Goal: Information Seeking & Learning: Learn about a topic

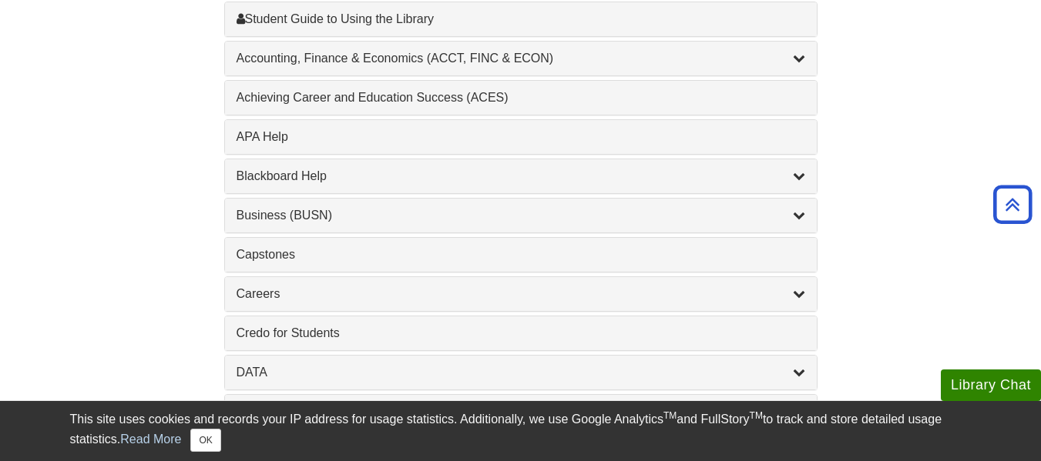
scroll to position [524, 0]
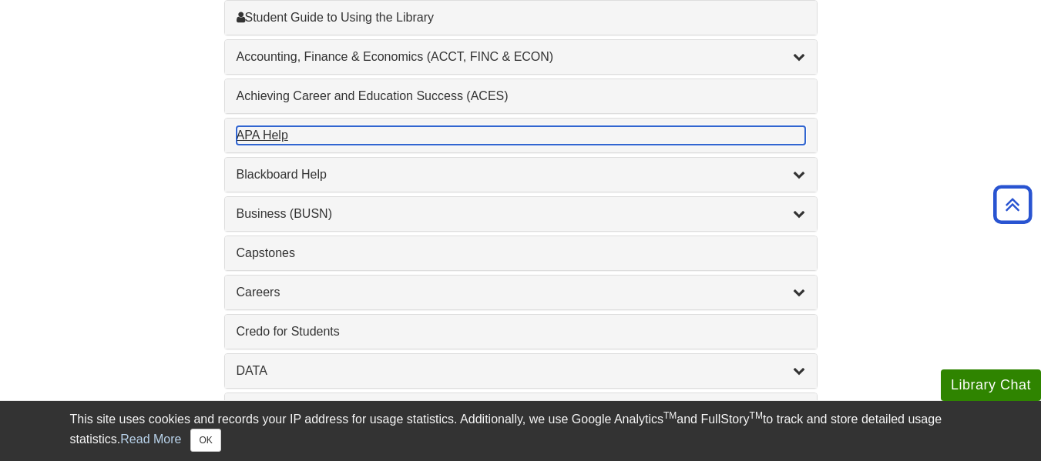
click at [733, 128] on div "APA Help , 1 guides" at bounding box center [521, 135] width 569 height 18
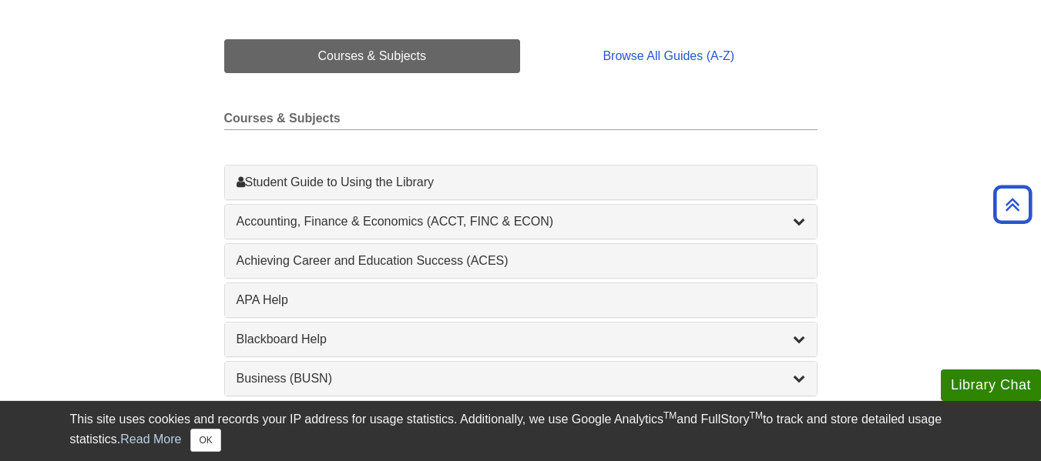
scroll to position [373, 0]
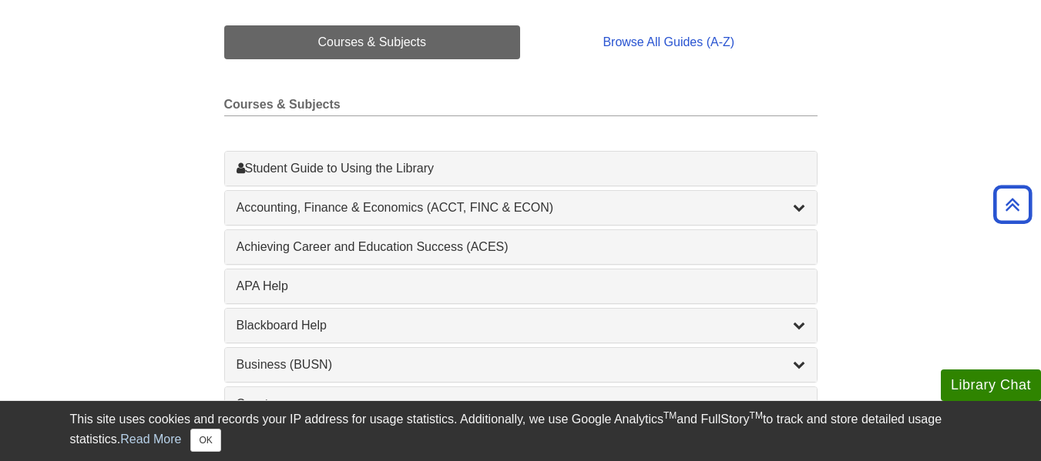
drag, startPoint x: 1001, startPoint y: 107, endPoint x: 1048, endPoint y: 126, distance: 50.8
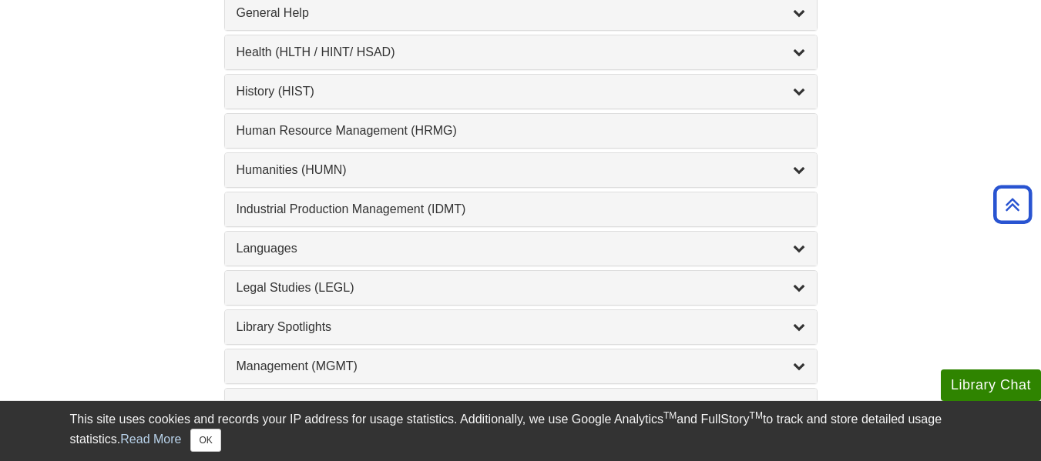
scroll to position [1053, 0]
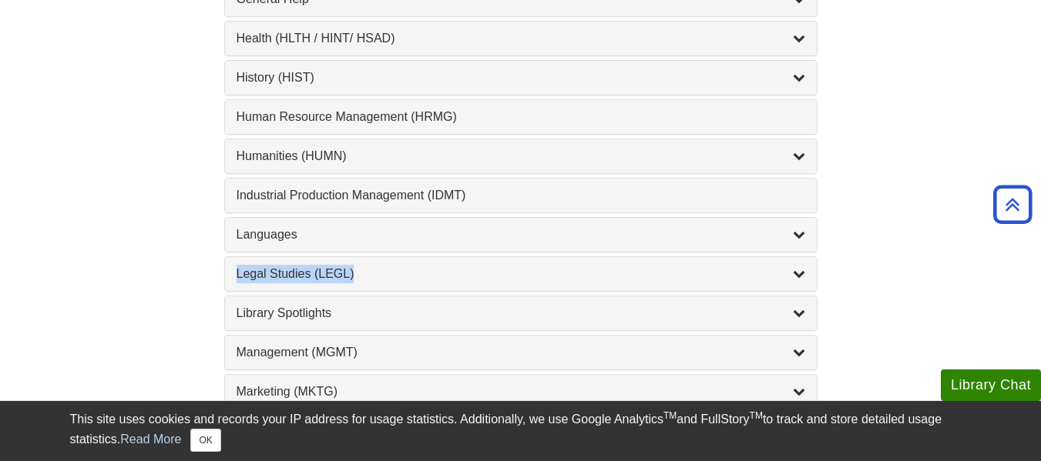
drag, startPoint x: 1021, startPoint y: 244, endPoint x: 1012, endPoint y: 277, distance: 33.4
click at [1012, 277] on body "Library Chat This site uses cookies and records your IP address for usage stati…" at bounding box center [520, 198] width 1041 height 2502
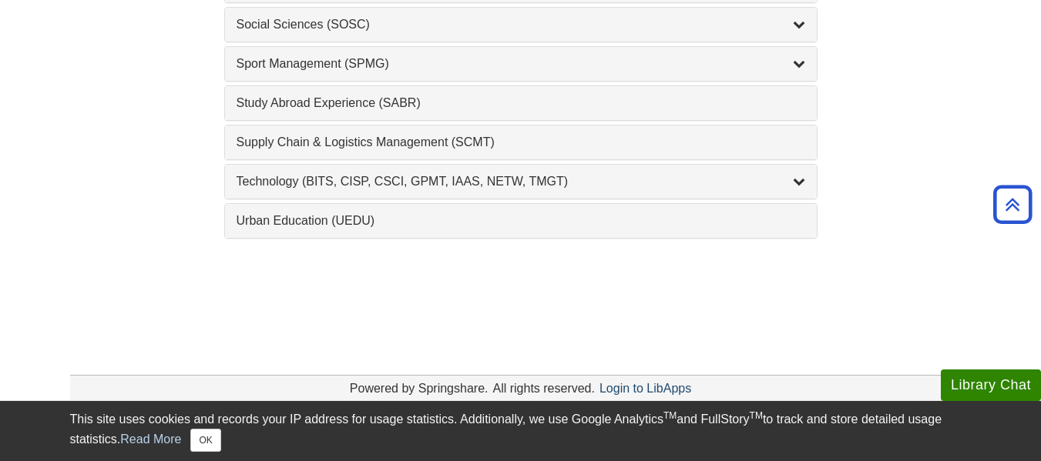
scroll to position [1857, 0]
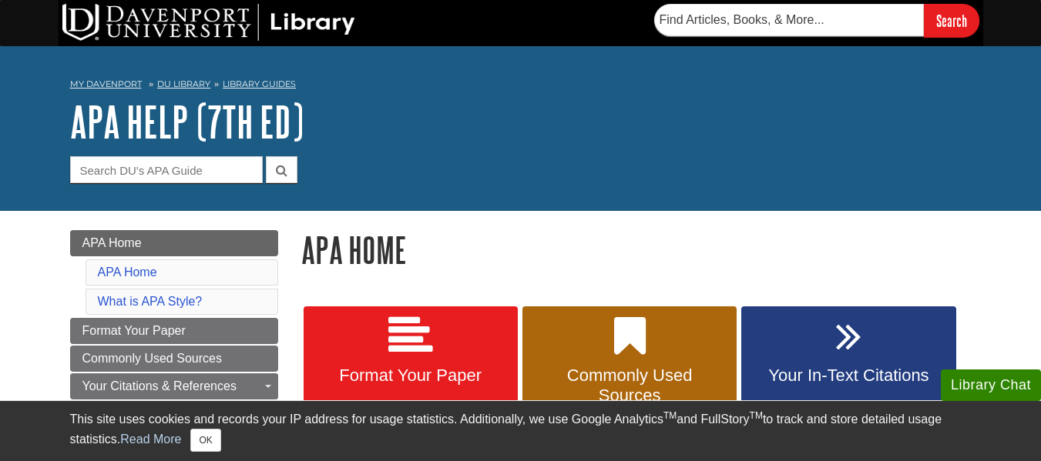
click at [448, 237] on h1 "APA Home" at bounding box center [636, 249] width 670 height 39
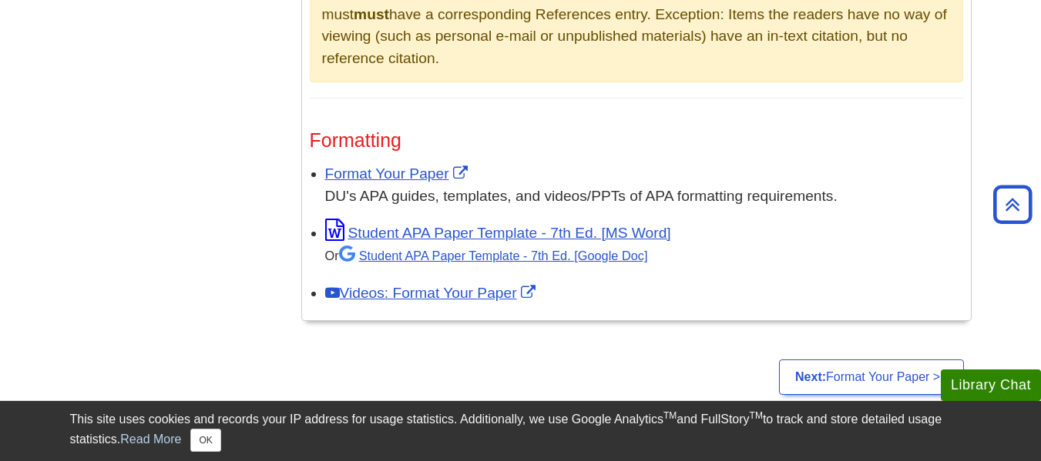
scroll to position [1202, 0]
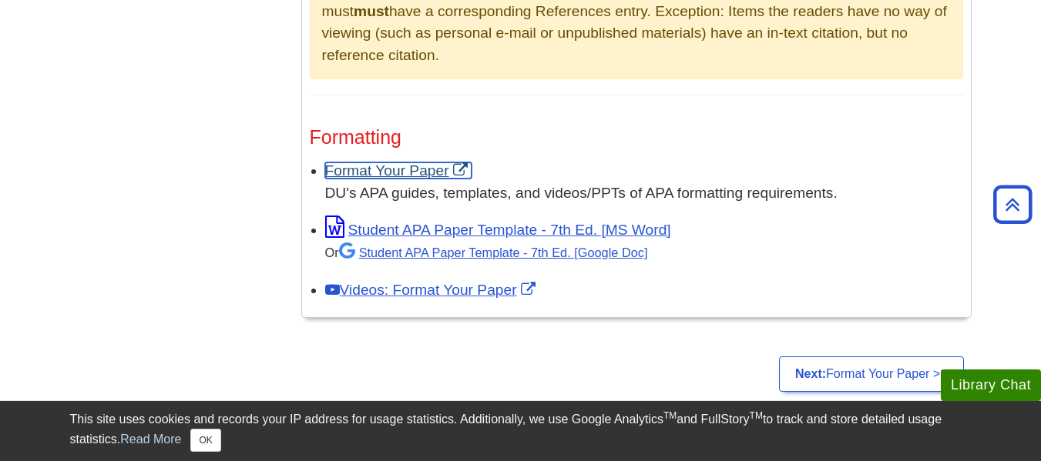
click at [404, 169] on link "Format Your Paper" at bounding box center [398, 171] width 146 height 16
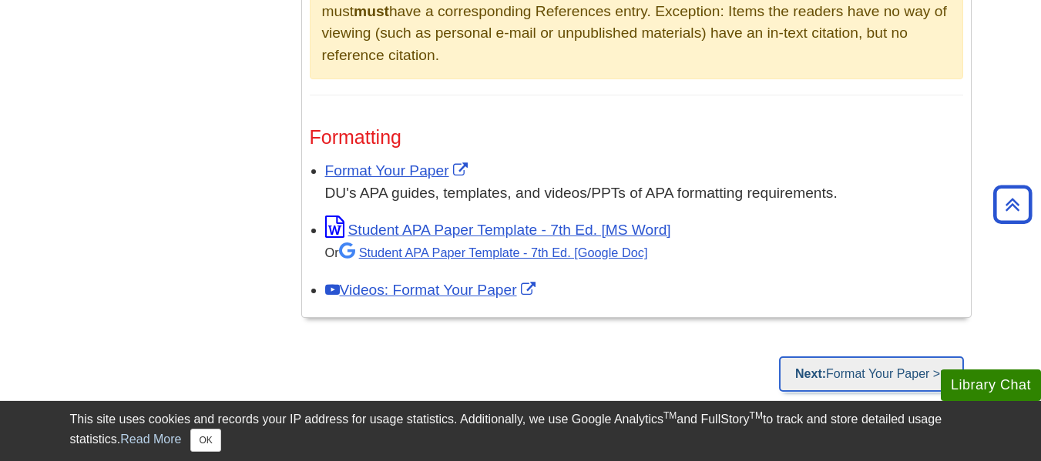
click at [854, 376] on link "Next: Format Your Paper >>" at bounding box center [871, 374] width 184 height 35
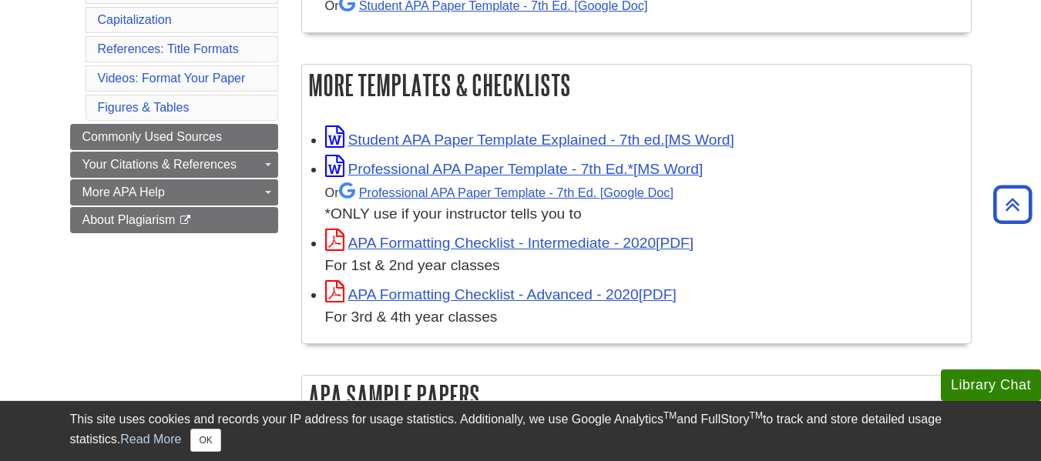
scroll to position [401, 0]
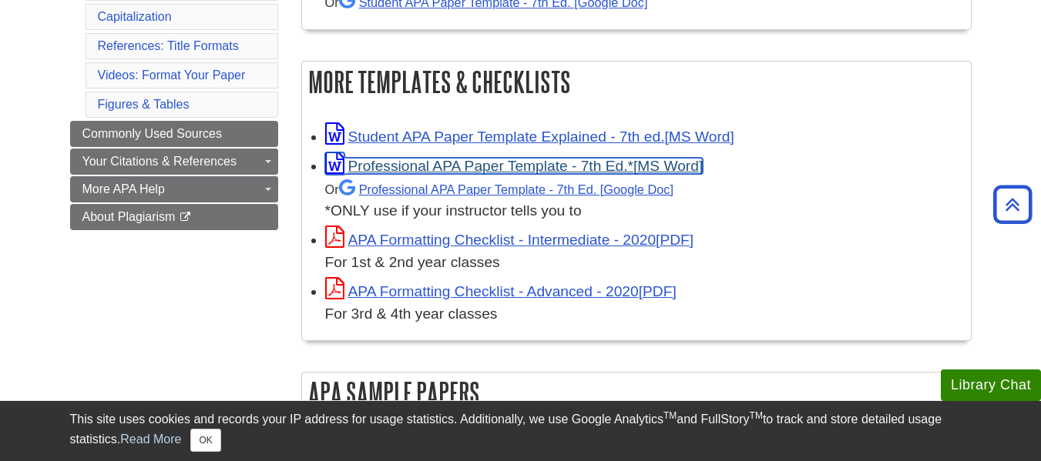
click at [472, 163] on link "Professional APA Paper Template - 7th Ed.*" at bounding box center [514, 166] width 378 height 16
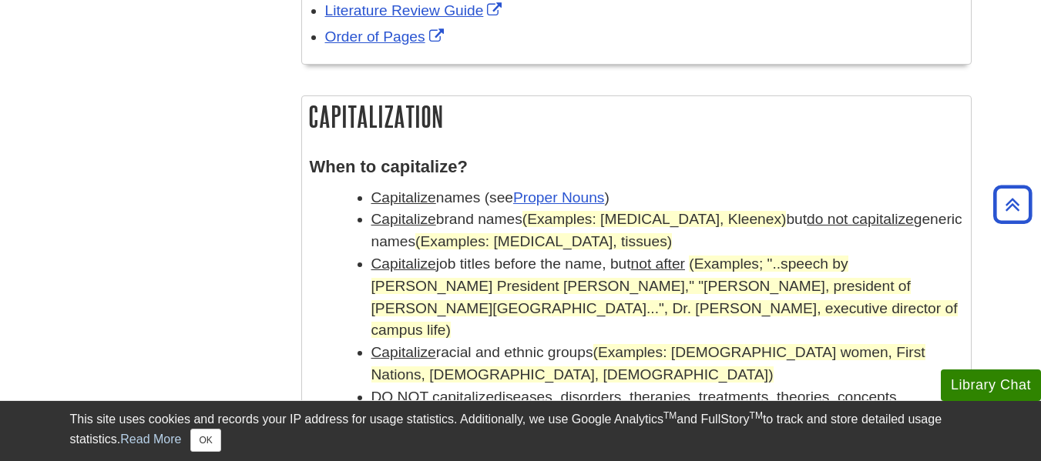
scroll to position [1294, 0]
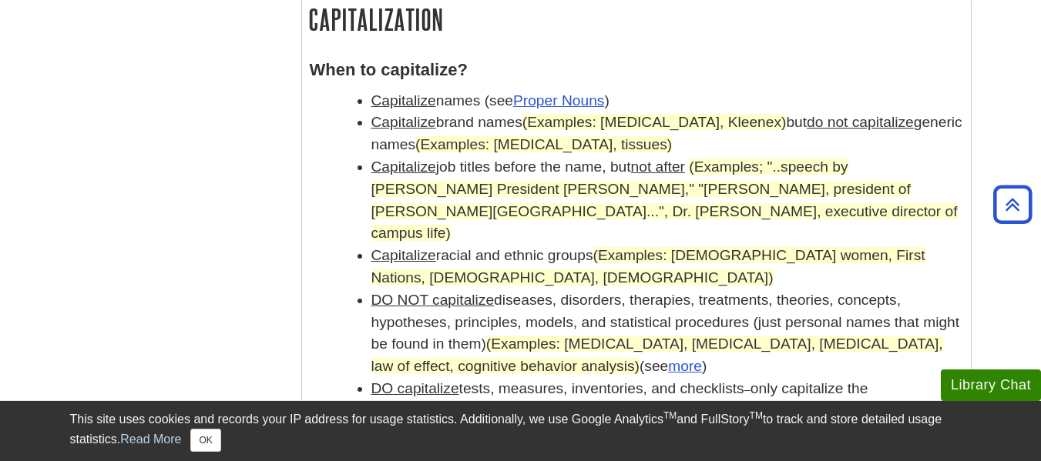
drag, startPoint x: 800, startPoint y: 229, endPoint x: 797, endPoint y: 237, distance: 8.3
click at [797, 237] on ul "Capitalize names (see Proper Nouns ) Capitalize brand names (Examples: [MEDICAL…" at bounding box center [636, 278] width 653 height 377
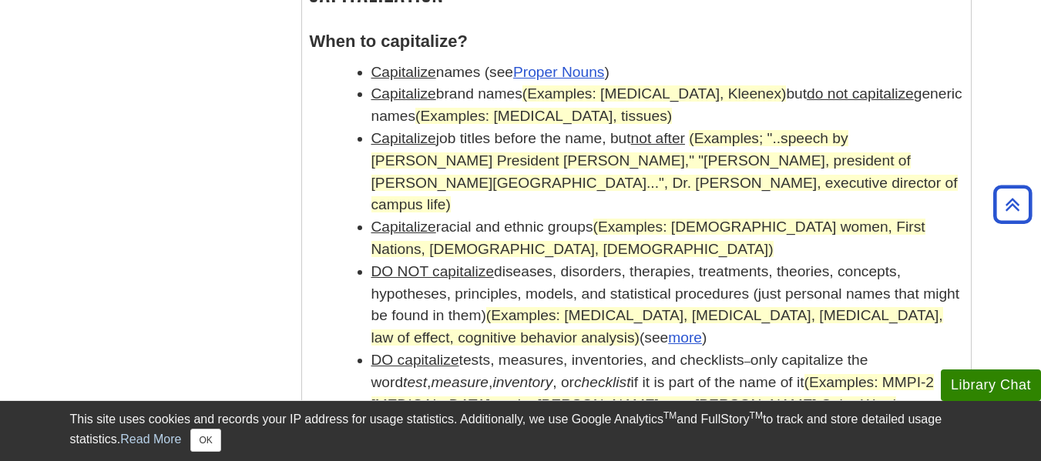
scroll to position [1387, 0]
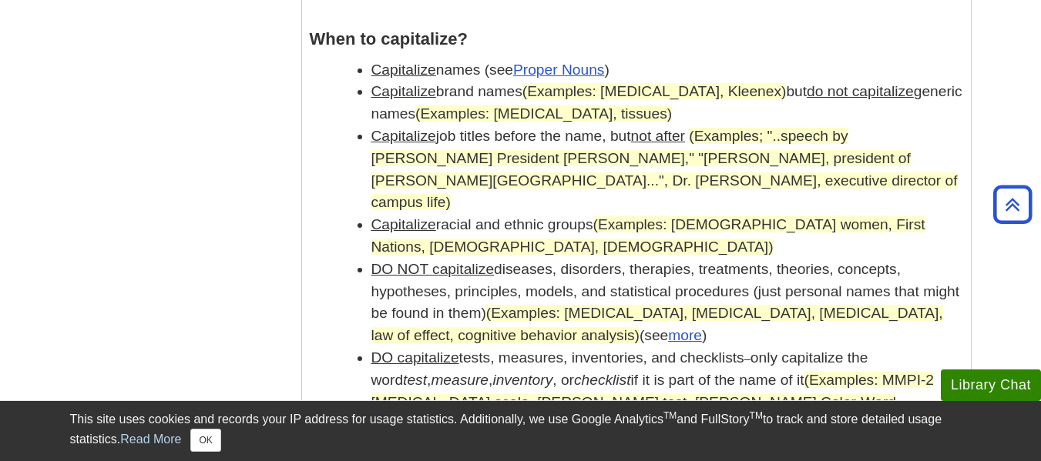
click at [797, 259] on li "DO NOT capitalize diseases, disorders, therapies, treatments, theories, concept…" at bounding box center [667, 303] width 592 height 89
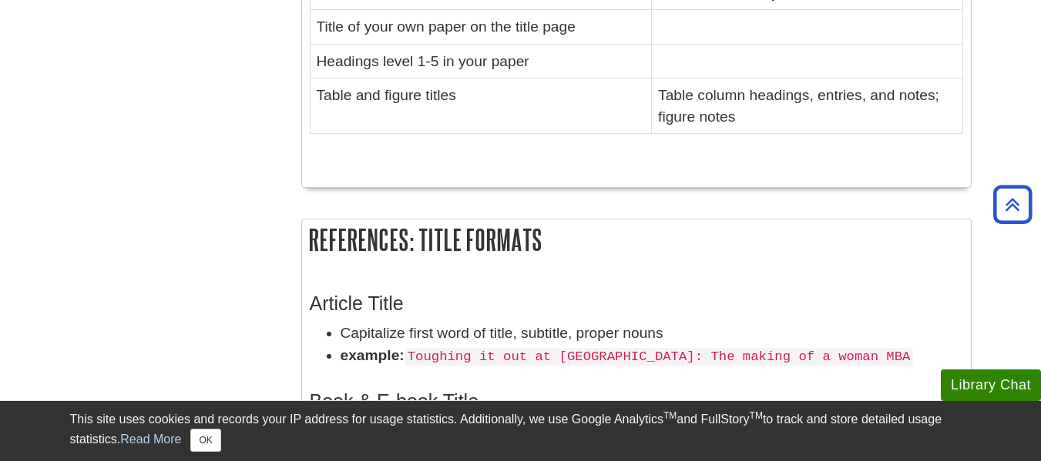
scroll to position [2373, 0]
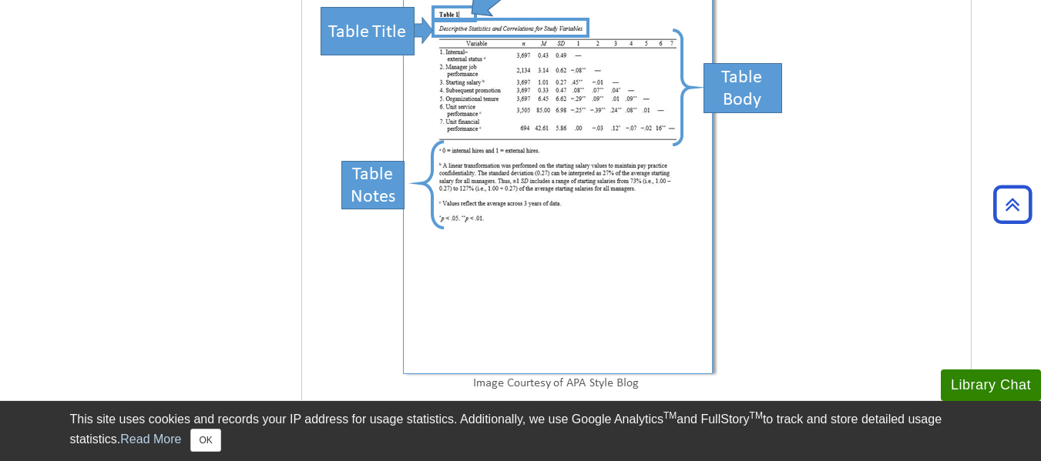
click at [801, 239] on figure "Table Elements: (1) Label & Sequential # [e.g. Table 1 ], (2) Table Title [e.g.…" at bounding box center [636, 164] width 653 height 560
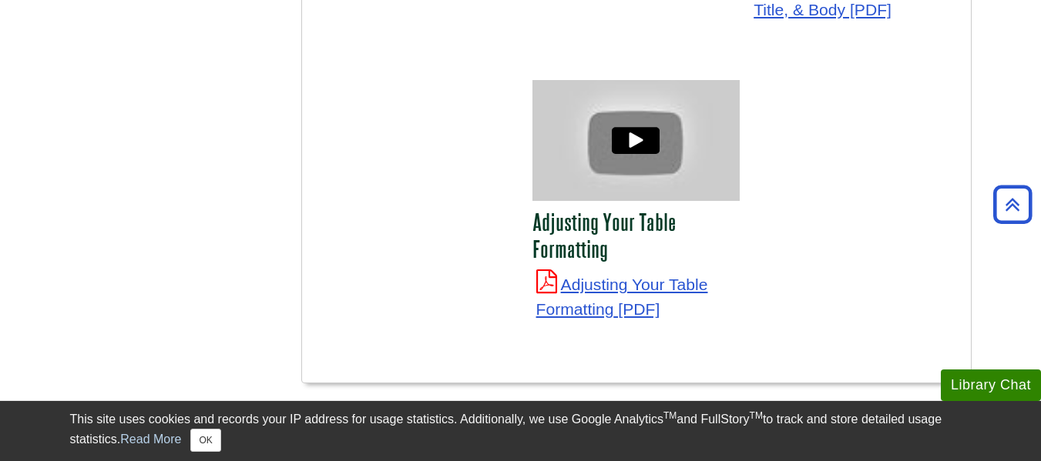
scroll to position [5793, 0]
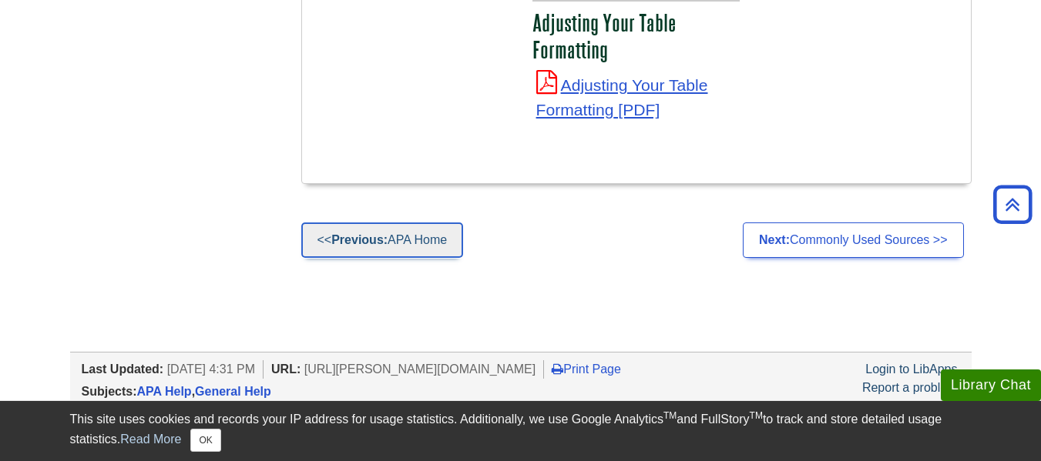
click at [356, 233] on strong "Previous:" at bounding box center [359, 239] width 56 height 13
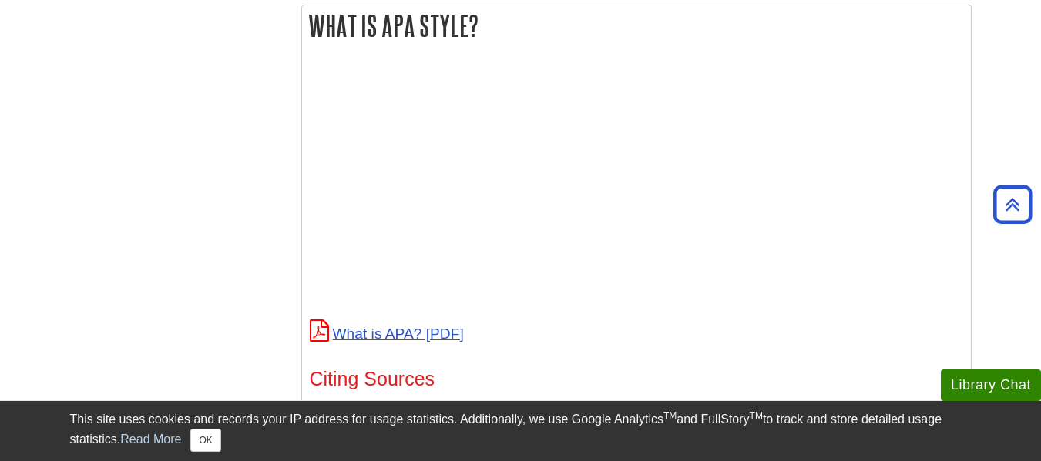
scroll to position [616, 0]
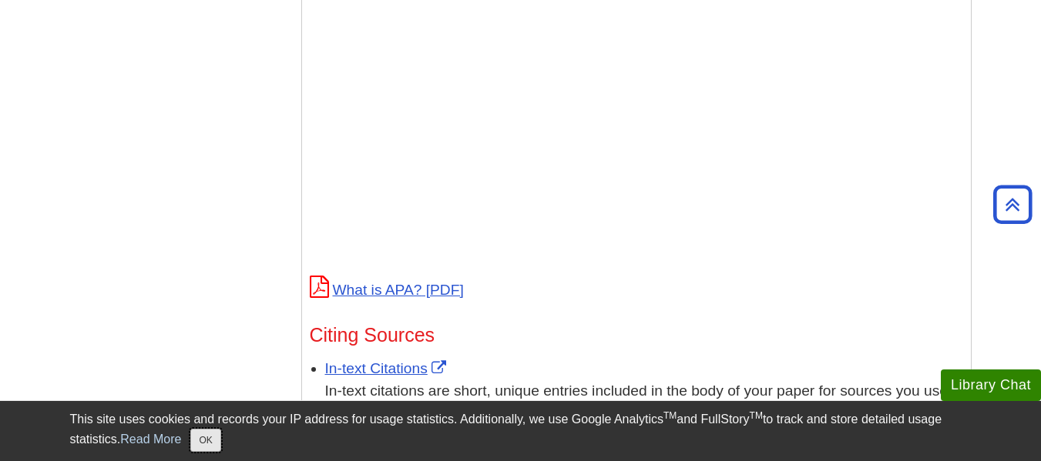
click at [216, 438] on button "OK" at bounding box center [205, 440] width 30 height 23
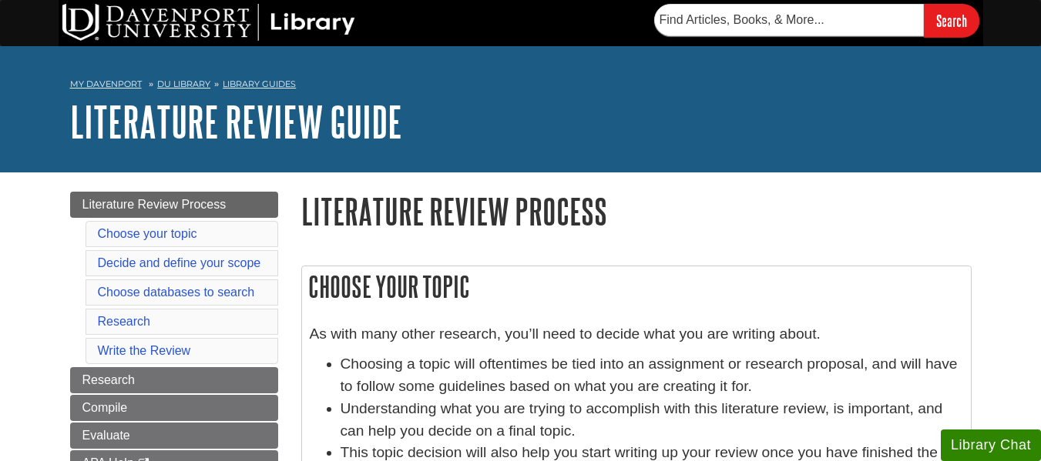
click at [770, 200] on h1 "Literature Review Process" at bounding box center [636, 211] width 670 height 39
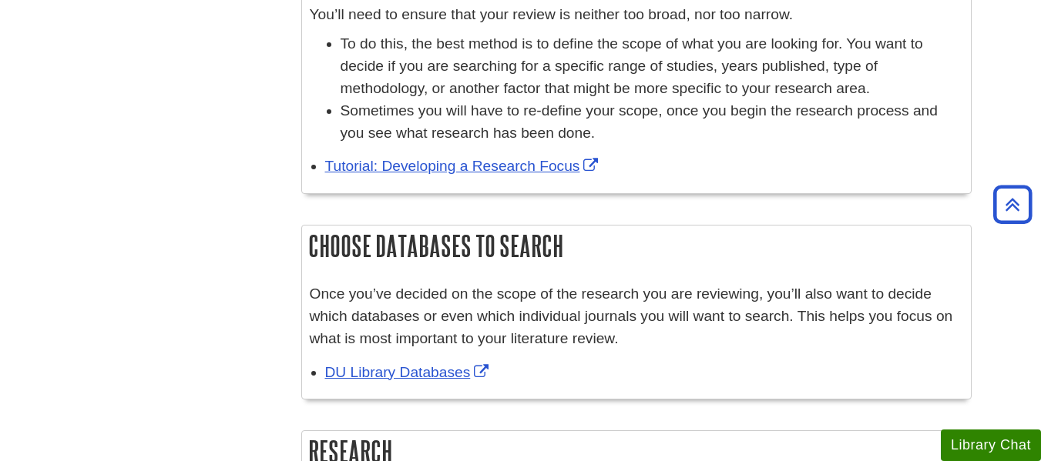
scroll to position [647, 0]
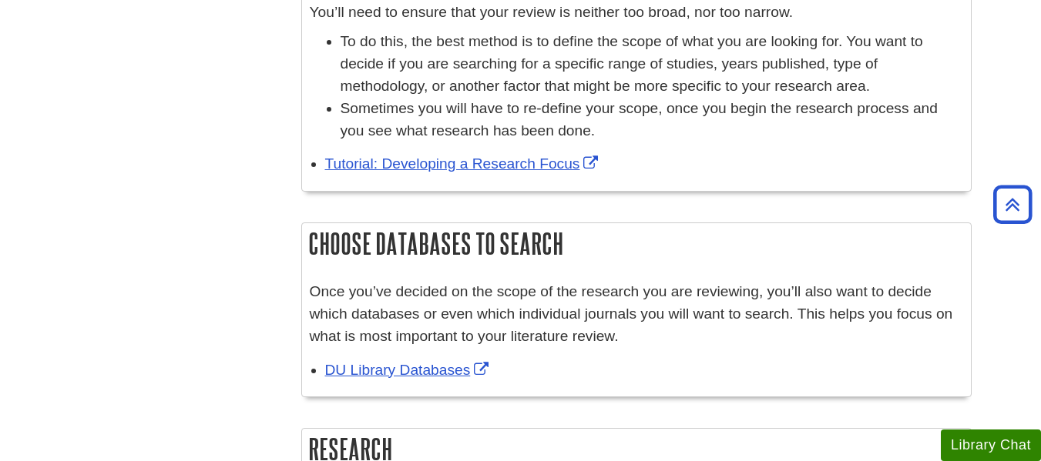
click at [770, 200] on div "Decide and define your scope You’ll need to ensure that your review is neither …" at bounding box center [636, 75] width 670 height 265
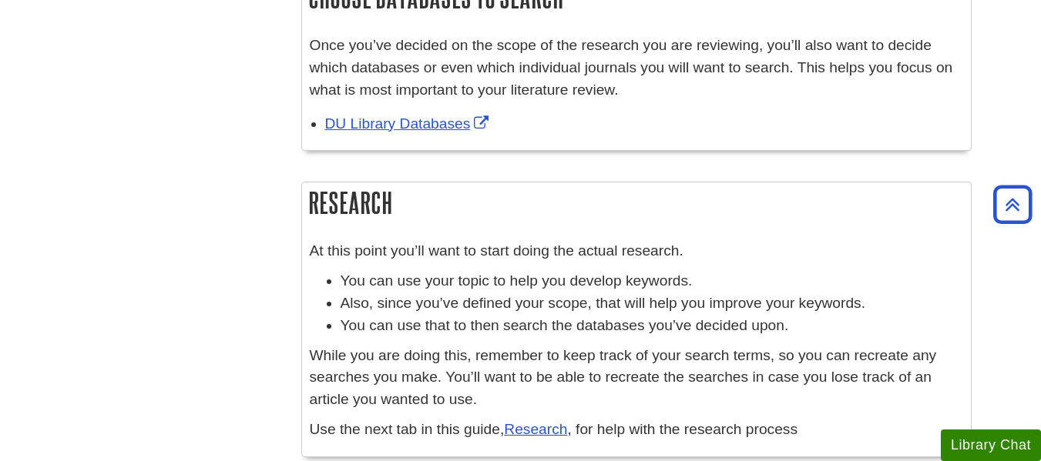
scroll to position [924, 0]
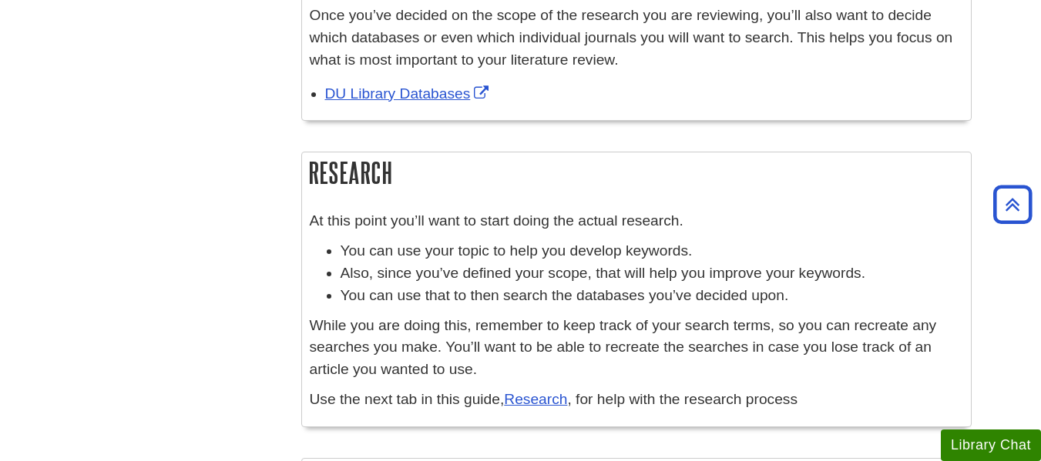
click at [770, 200] on div "Research At this point you’ll want to start doing the actual research. You can …" at bounding box center [636, 289] width 670 height 275
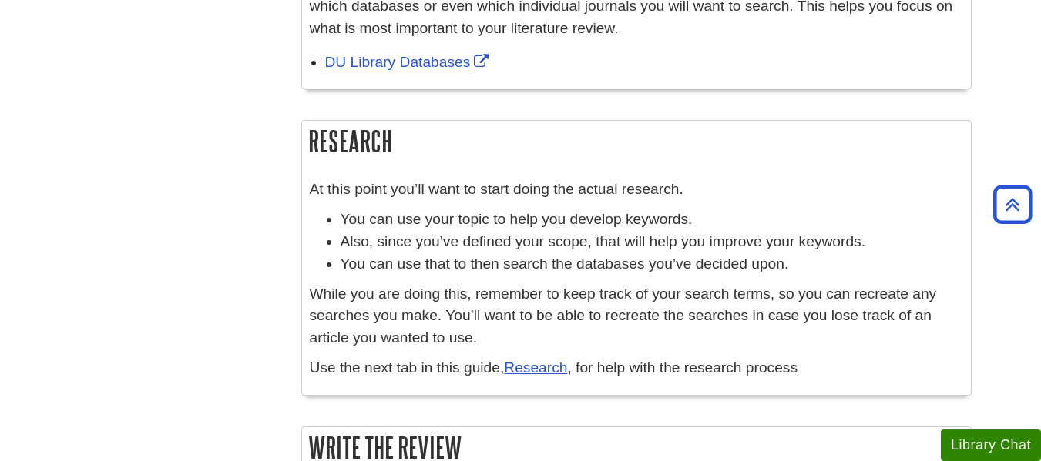
click at [770, 200] on p "At this point you’ll want to start doing the actual research." at bounding box center [636, 190] width 653 height 22
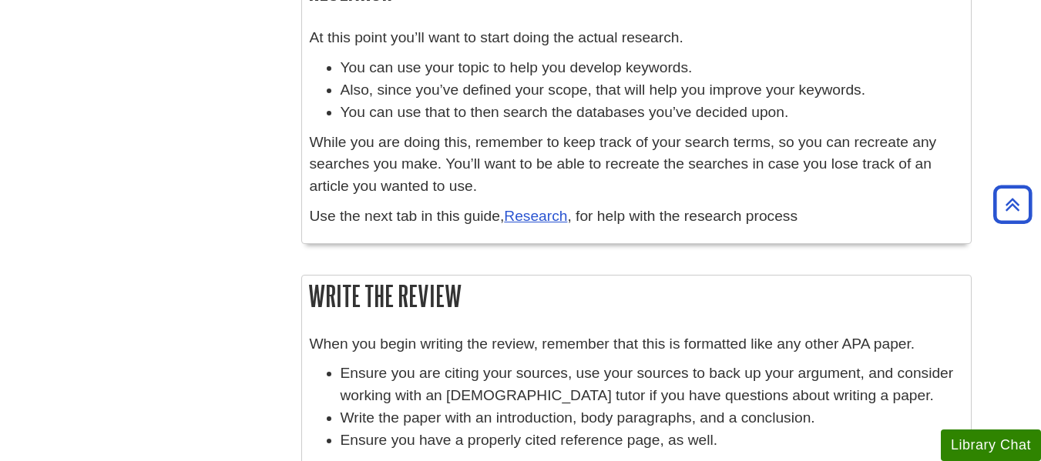
scroll to position [1109, 0]
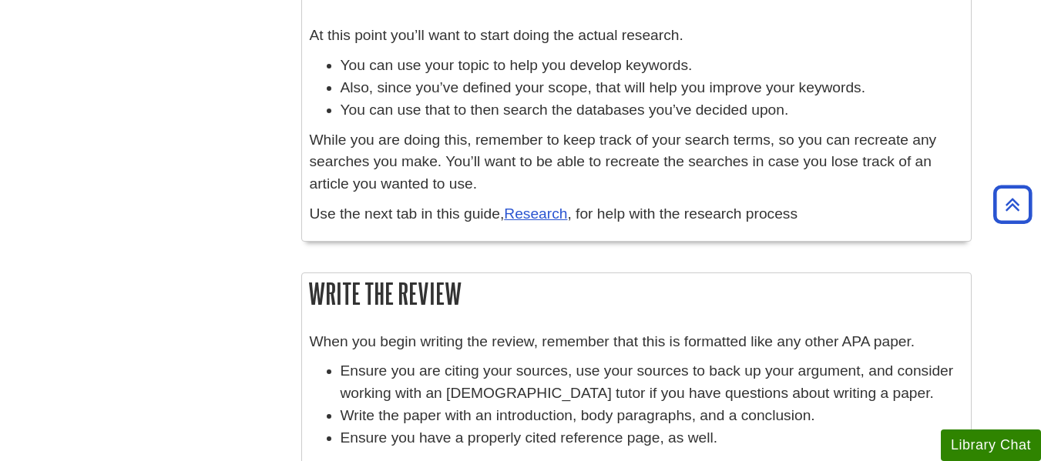
click at [770, 200] on div "At this point you’ll want to start doing the actual research. You can use your …" at bounding box center [636, 129] width 653 height 208
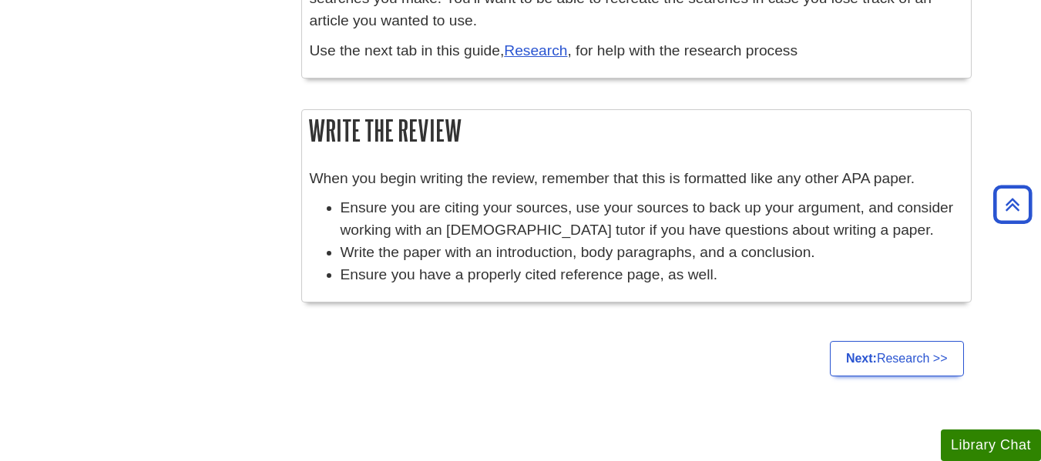
scroll to position [1237, 0]
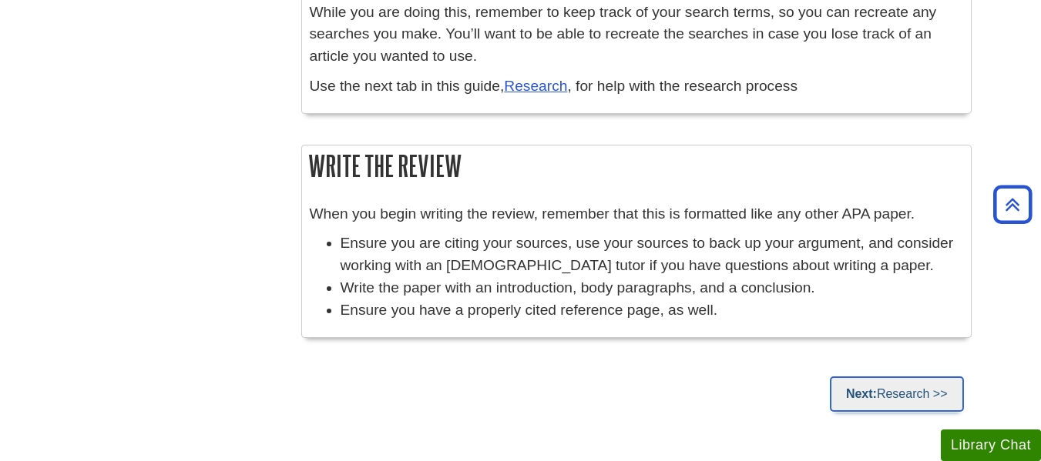
click at [866, 382] on link "Next: Research >>" at bounding box center [897, 394] width 134 height 35
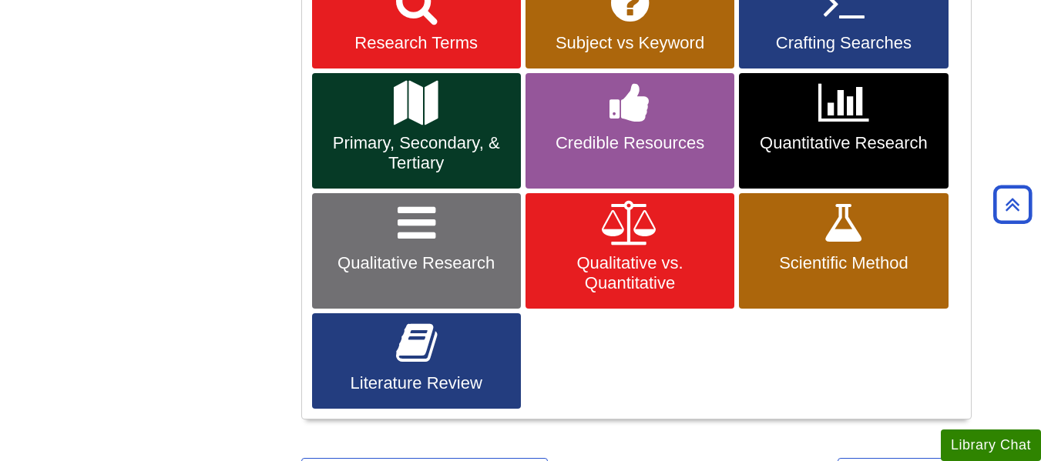
scroll to position [585, 0]
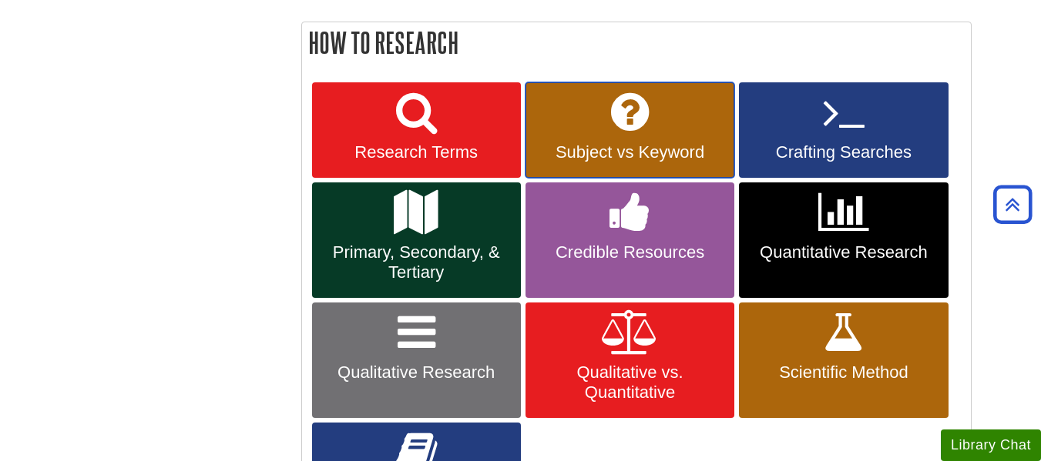
click at [620, 145] on span "Subject vs Keyword" at bounding box center [630, 153] width 186 height 20
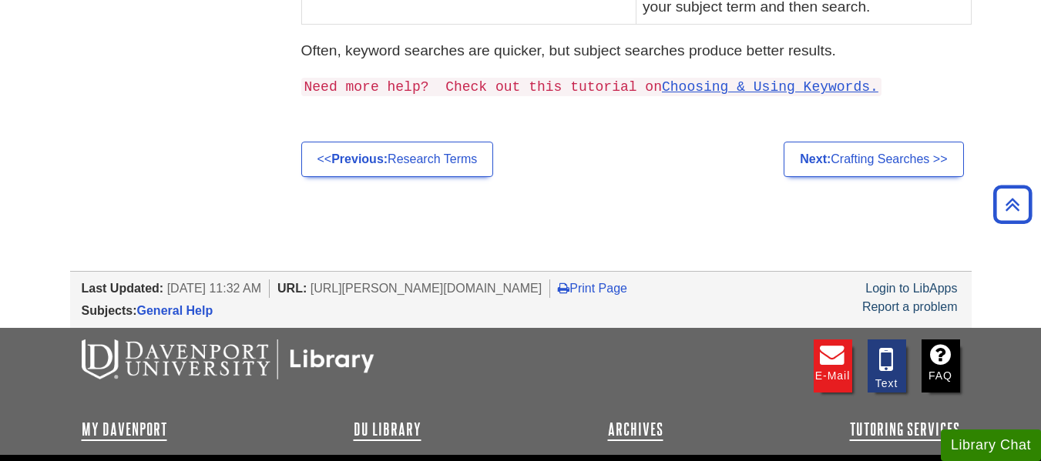
scroll to position [770, 0]
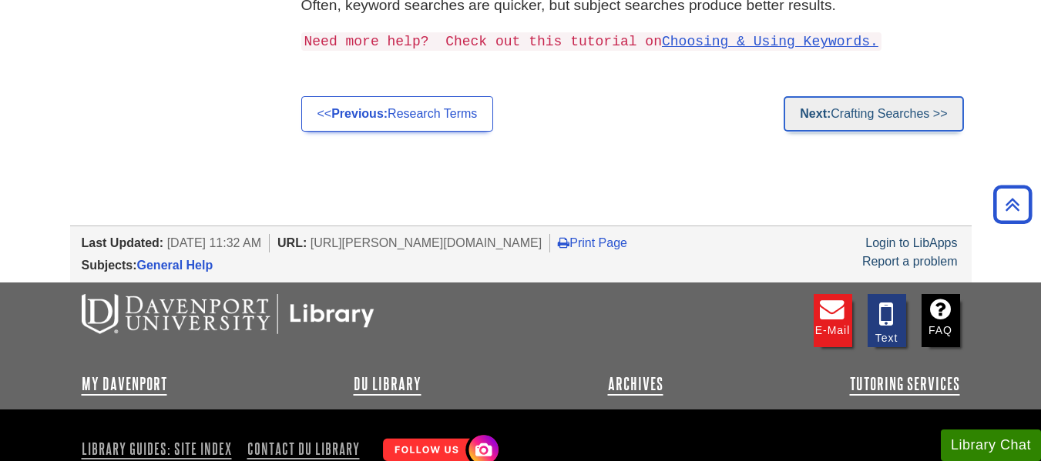
click at [907, 126] on link "Next: Crafting Searches >>" at bounding box center [872, 113] width 179 height 35
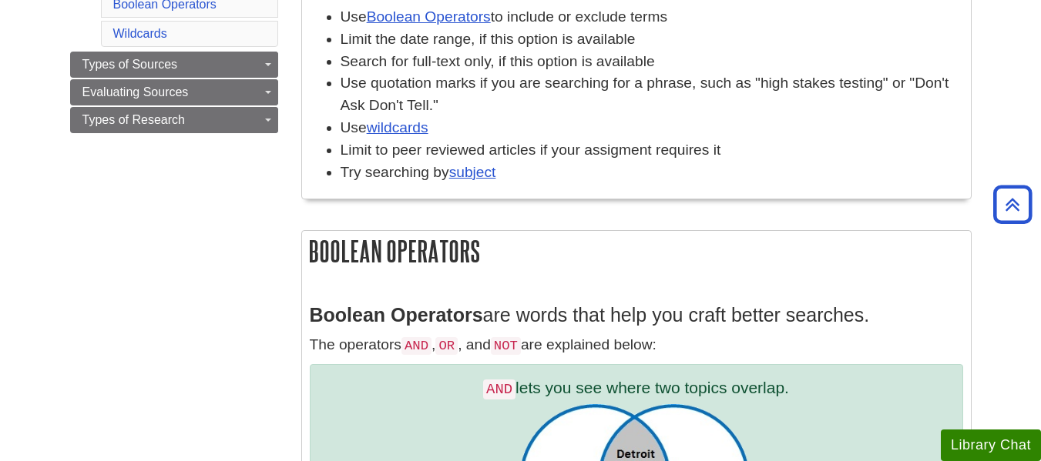
click at [907, 126] on li "Use wildcards" at bounding box center [652, 128] width 622 height 22
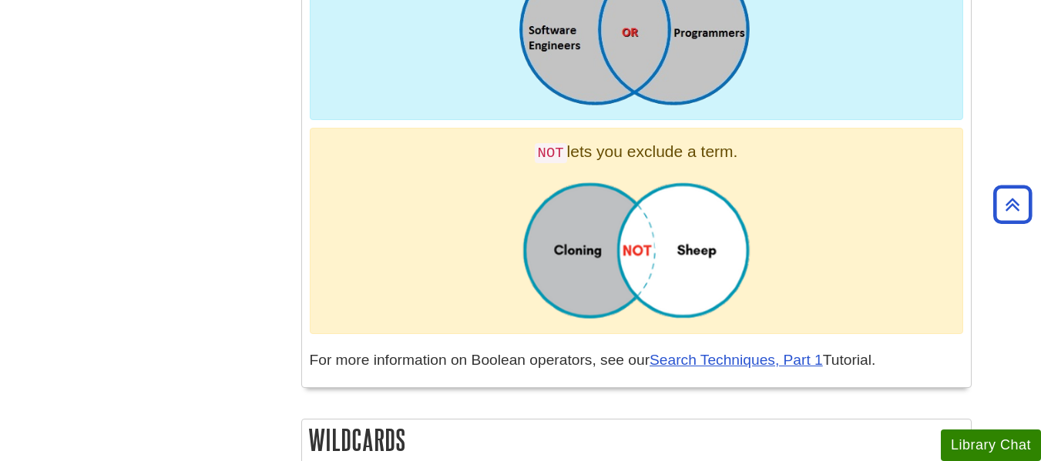
click at [907, 126] on div "AND lets you see where two topics overlap. OR lets you search for more than one…" at bounding box center [636, 16] width 653 height 633
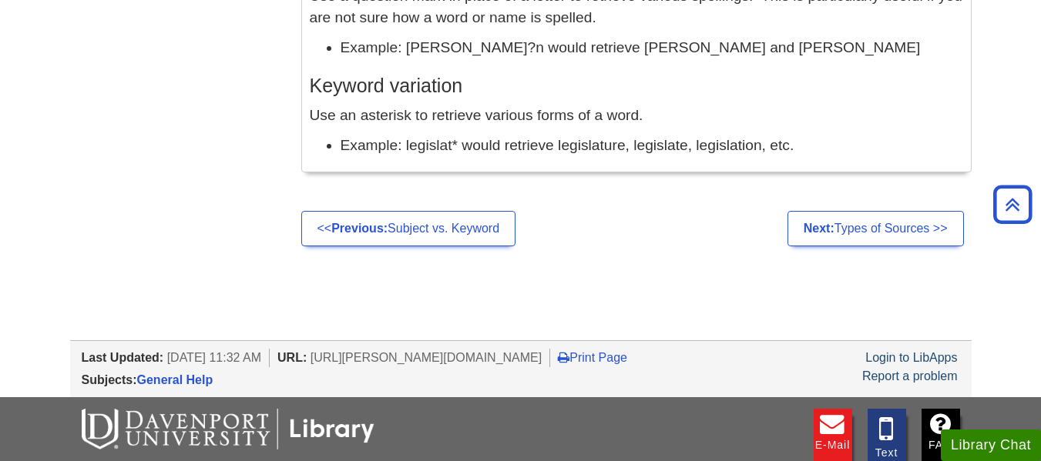
scroll to position [1664, 0]
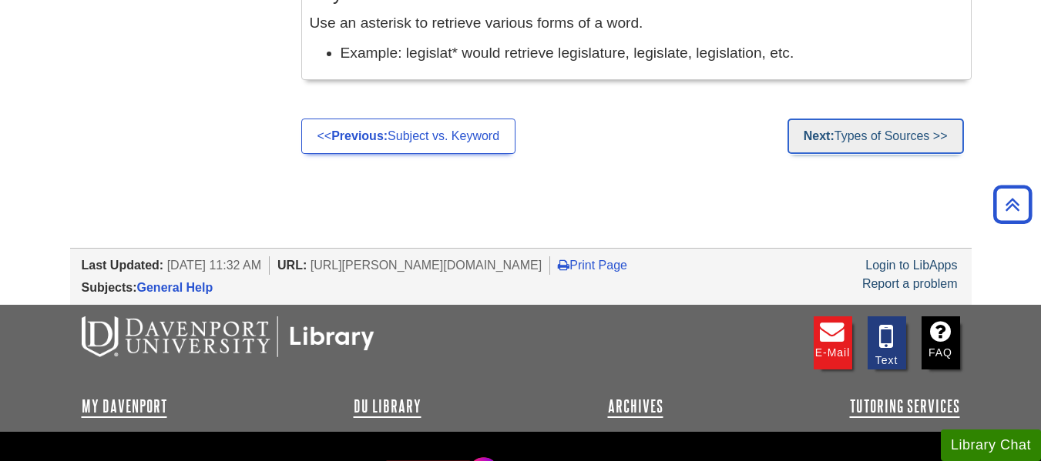
click at [885, 125] on link "Next: Types of Sources >>" at bounding box center [875, 136] width 176 height 35
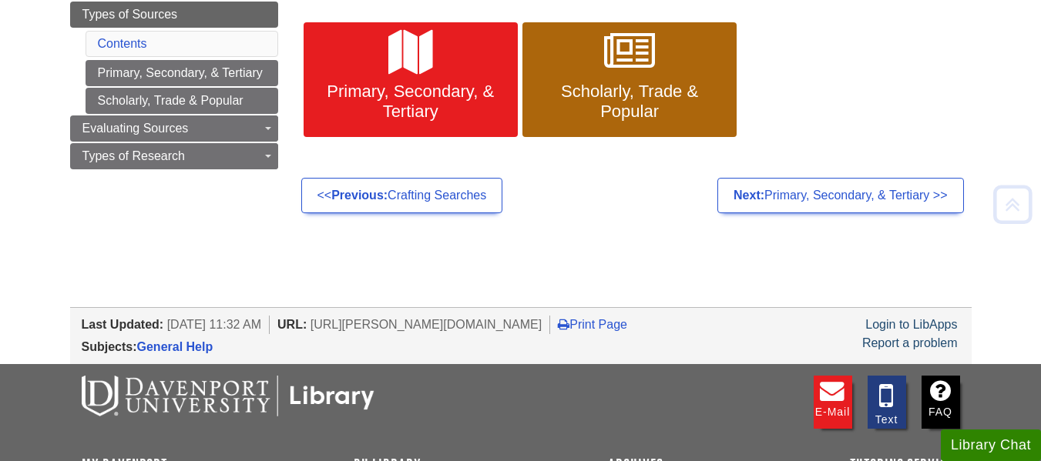
scroll to position [247, 0]
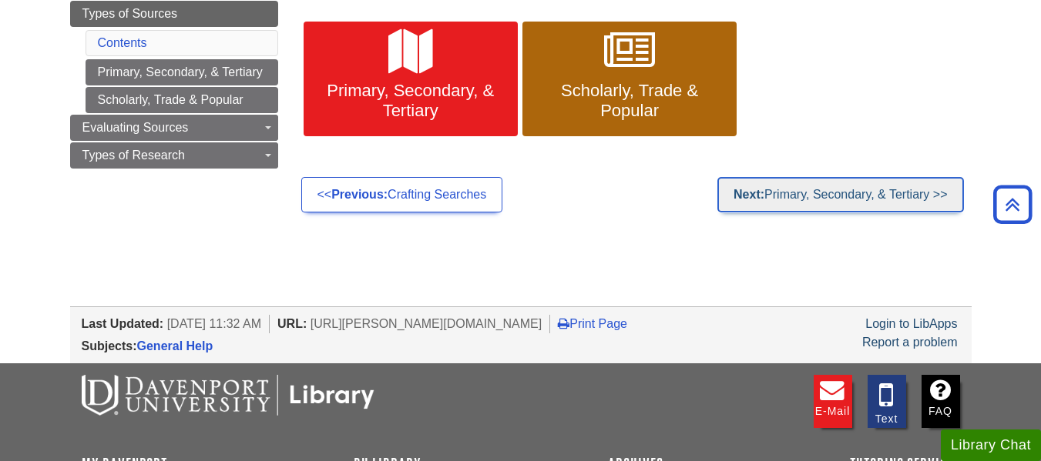
click at [869, 193] on link "Next: Primary, Secondary, & Tertiary >>" at bounding box center [840, 194] width 246 height 35
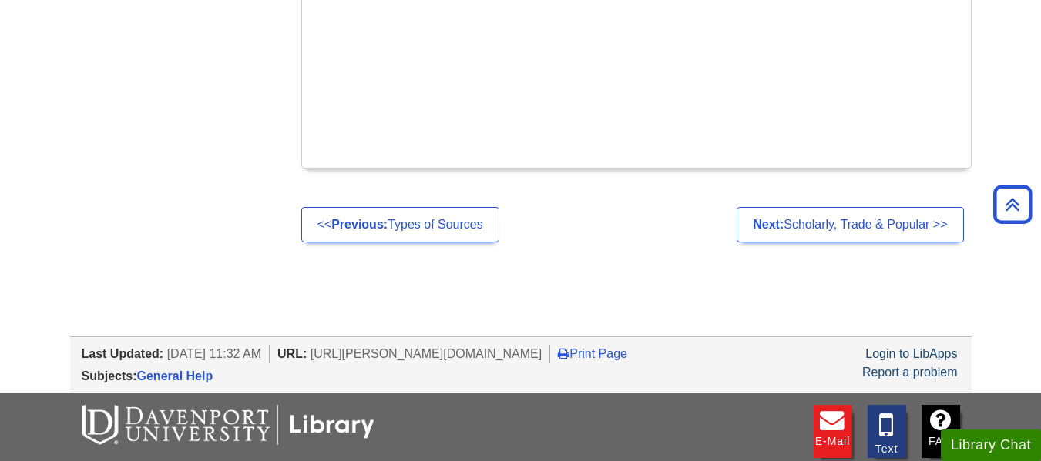
scroll to position [1079, 0]
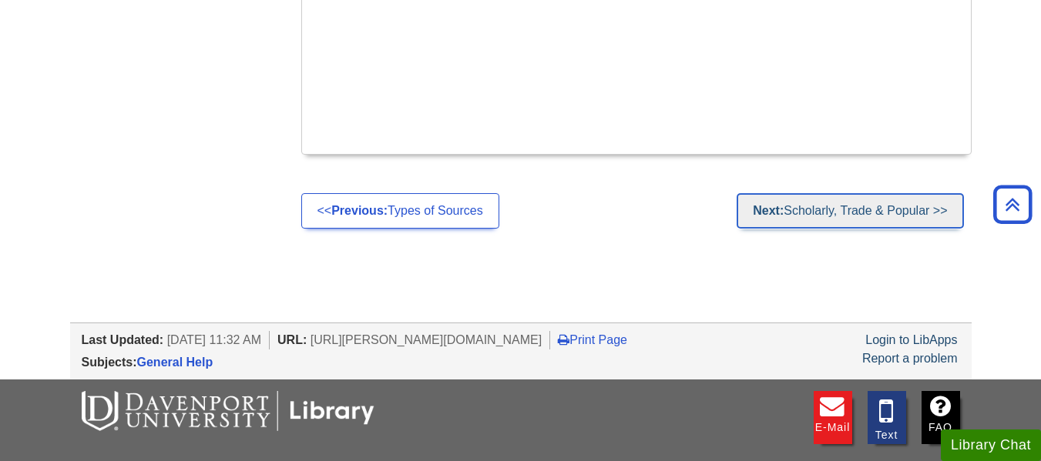
click at [863, 193] on link "Next: Scholarly, Trade & Popular >>" at bounding box center [849, 210] width 226 height 35
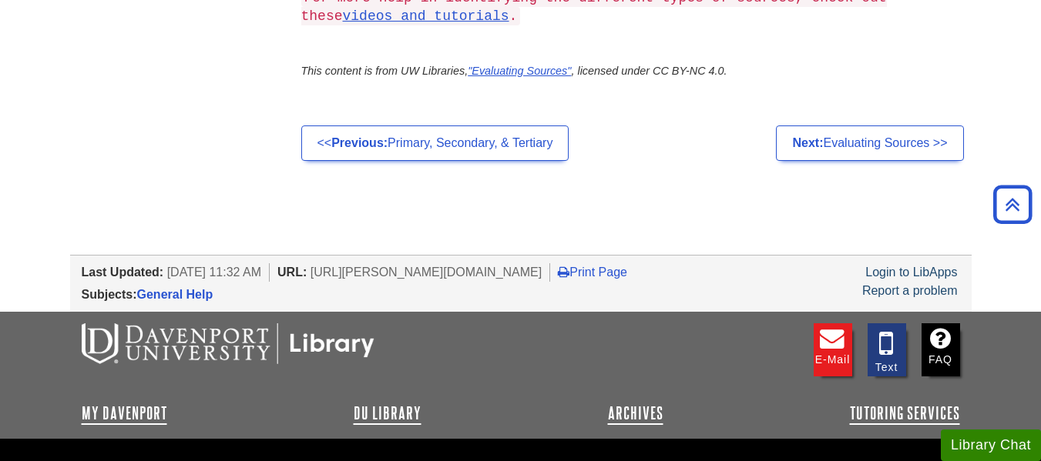
scroll to position [1756, 0]
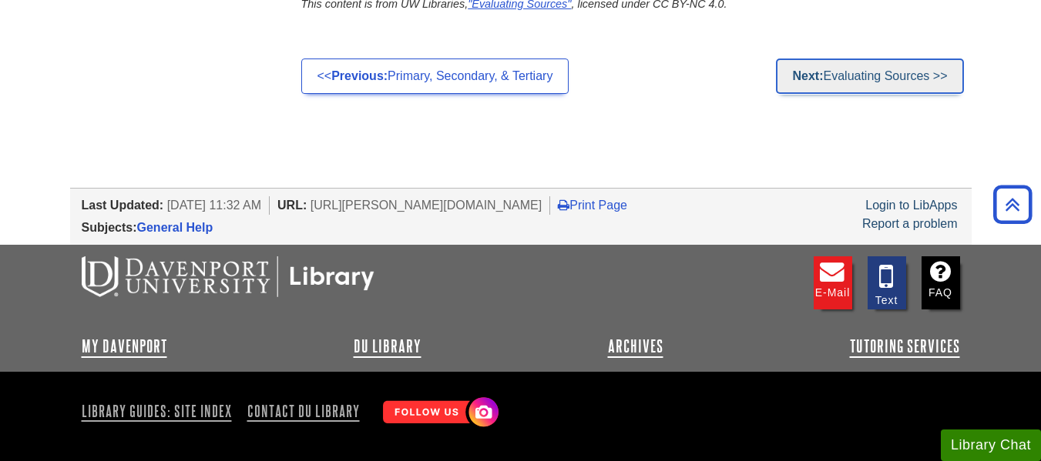
click at [844, 77] on link "Next: Evaluating Sources >>" at bounding box center [869, 76] width 187 height 35
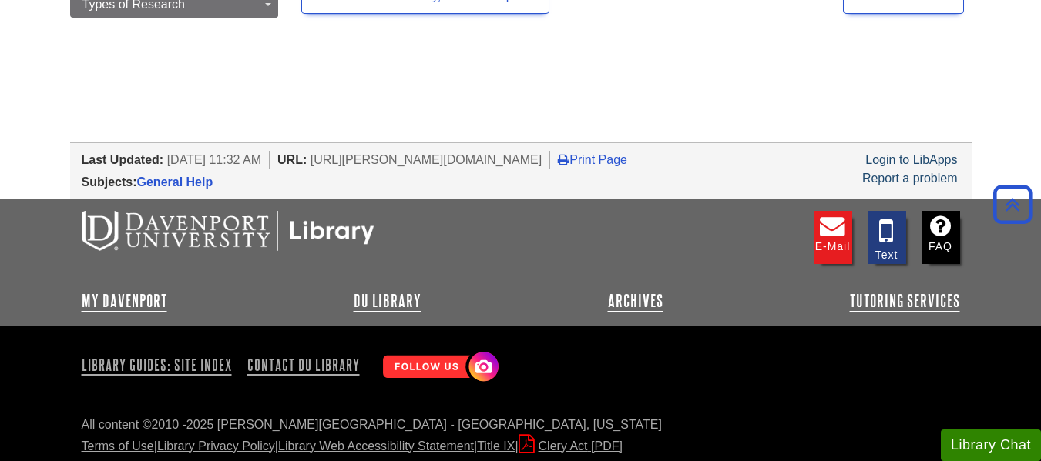
scroll to position [431, 0]
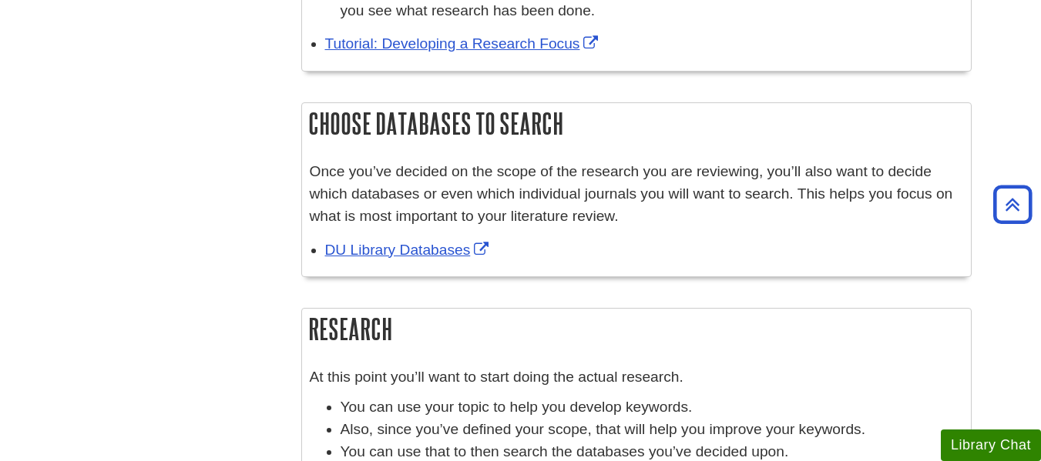
scroll to position [770, 0]
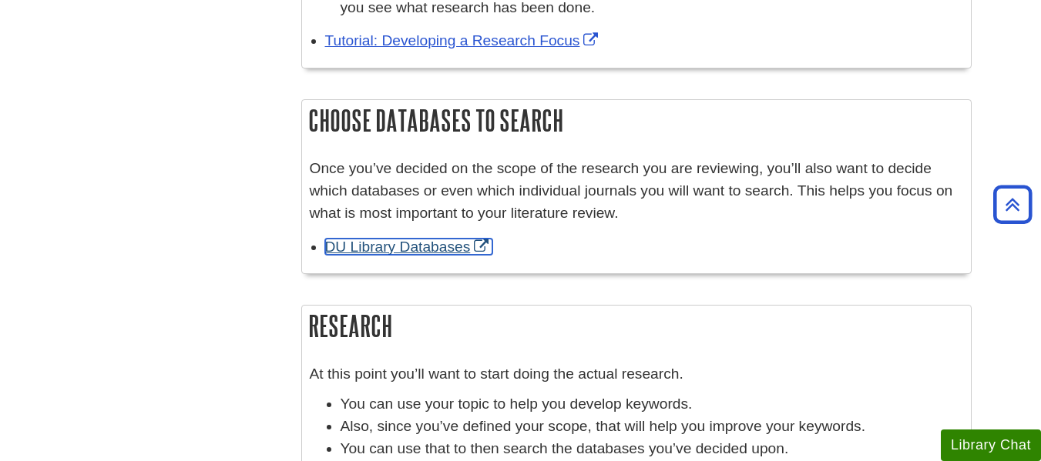
click at [424, 251] on link "DU Library Databases" at bounding box center [409, 247] width 168 height 16
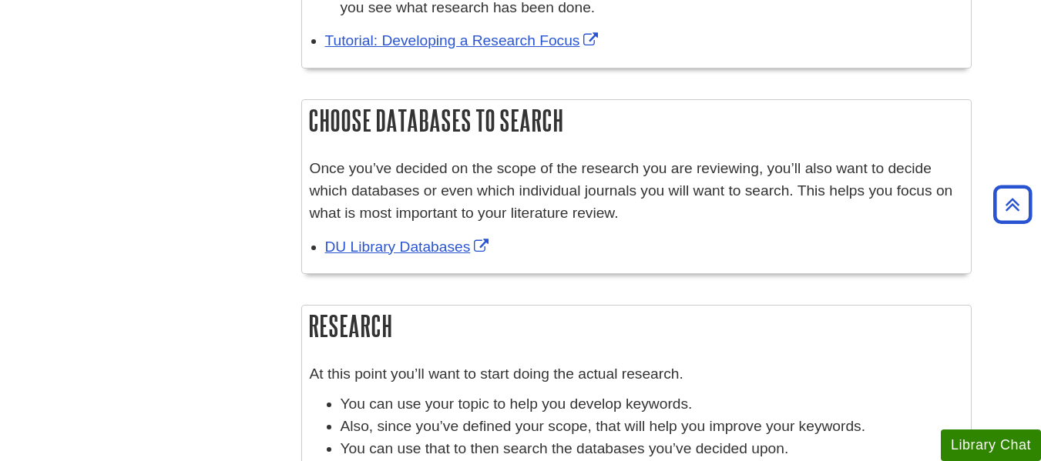
click at [153, 346] on div "Menu Literature Review Process Choose your topic Decide and define your scope C…" at bounding box center [521, 144] width 924 height 1485
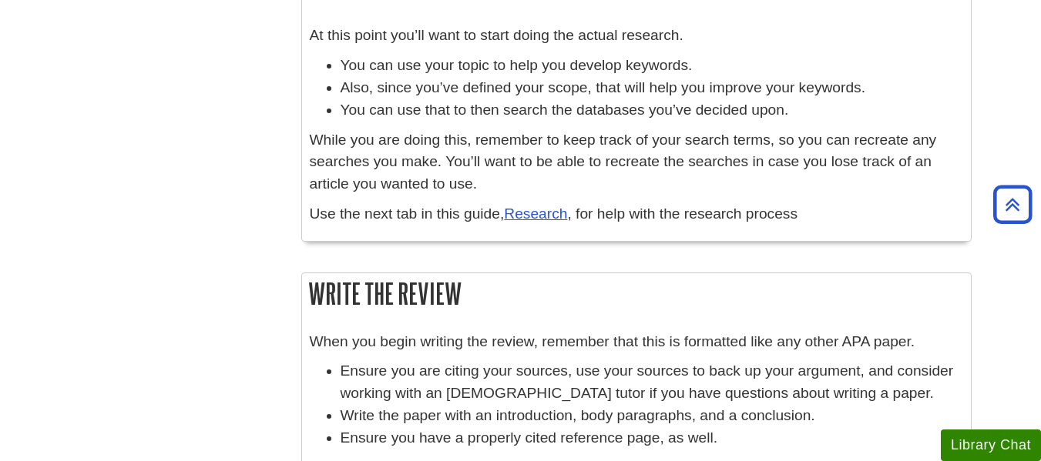
scroll to position [1140, 0]
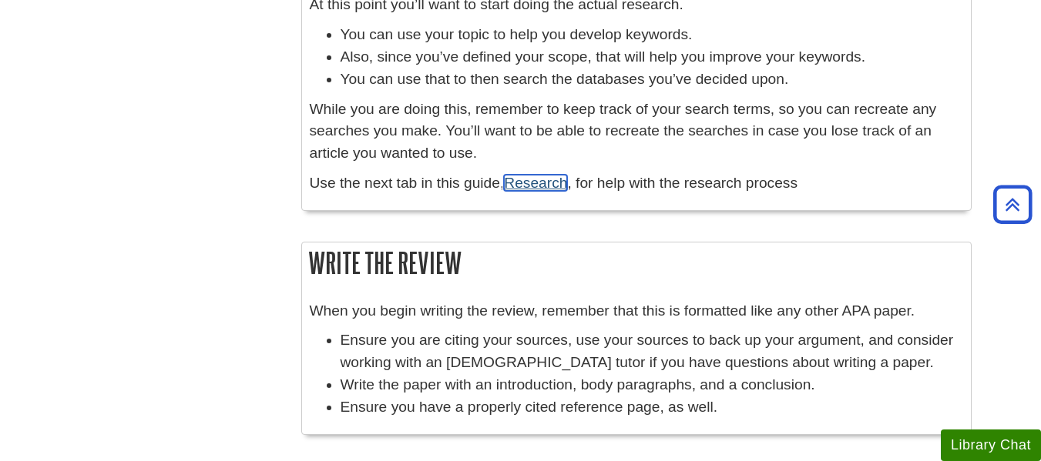
click at [533, 181] on link "Research" at bounding box center [535, 183] width 63 height 16
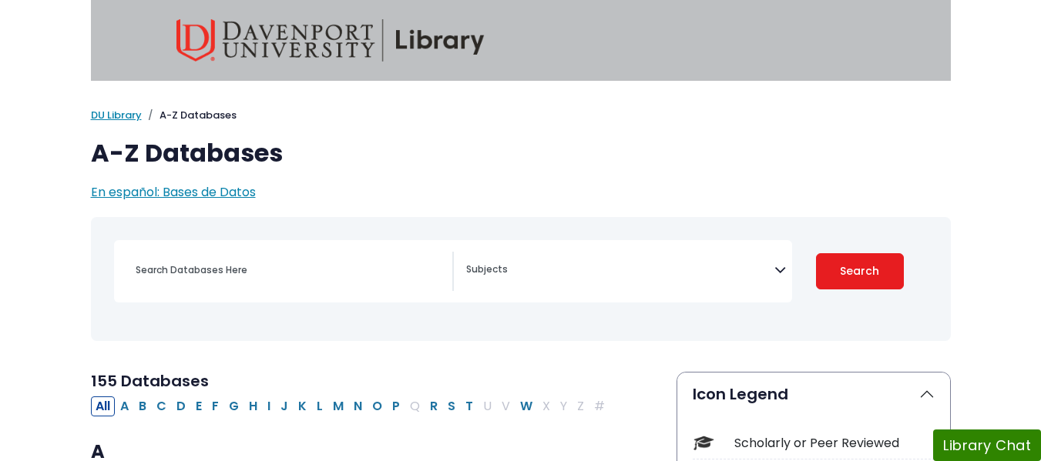
select select "Database Subject Filter"
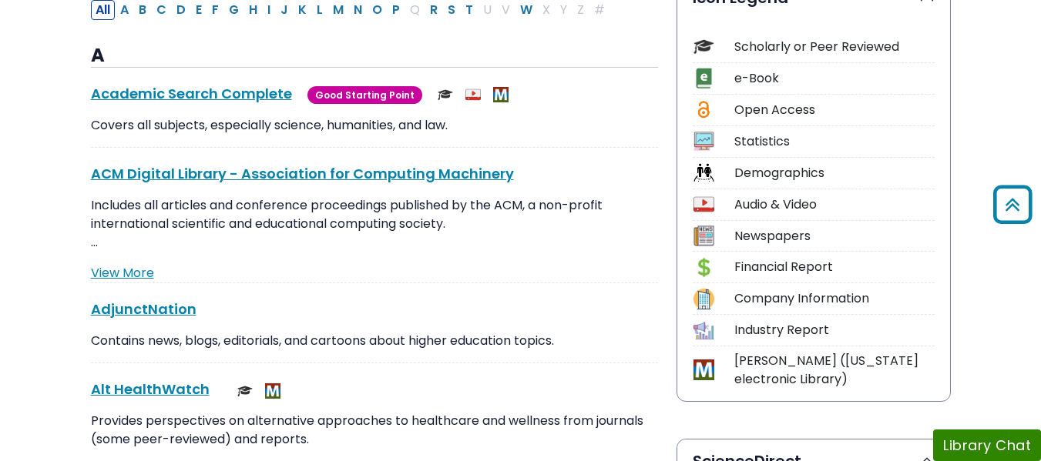
scroll to position [462, 0]
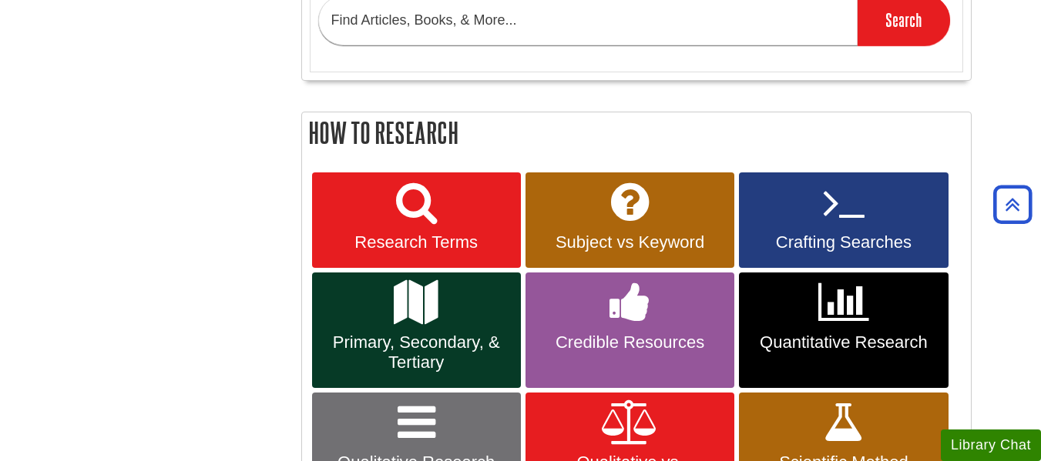
scroll to position [524, 0]
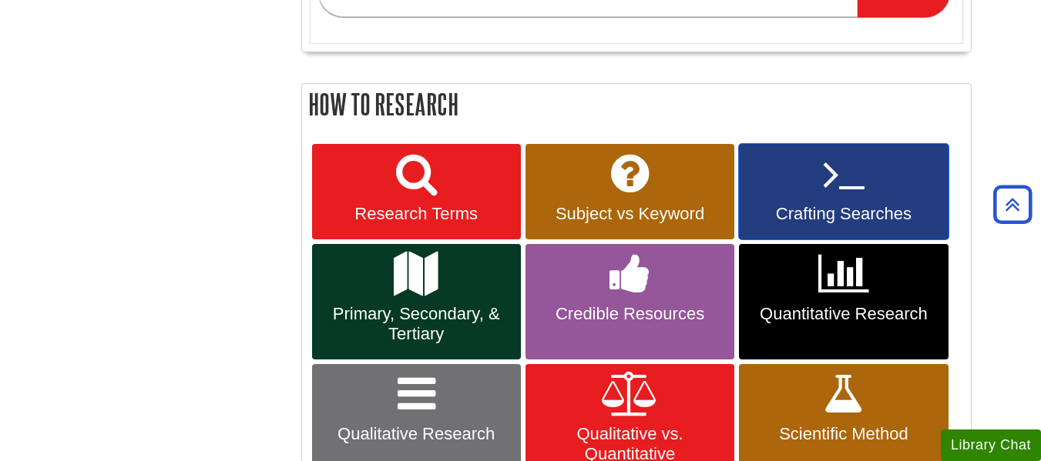
click at [844, 206] on span "Crafting Searches" at bounding box center [843, 214] width 186 height 20
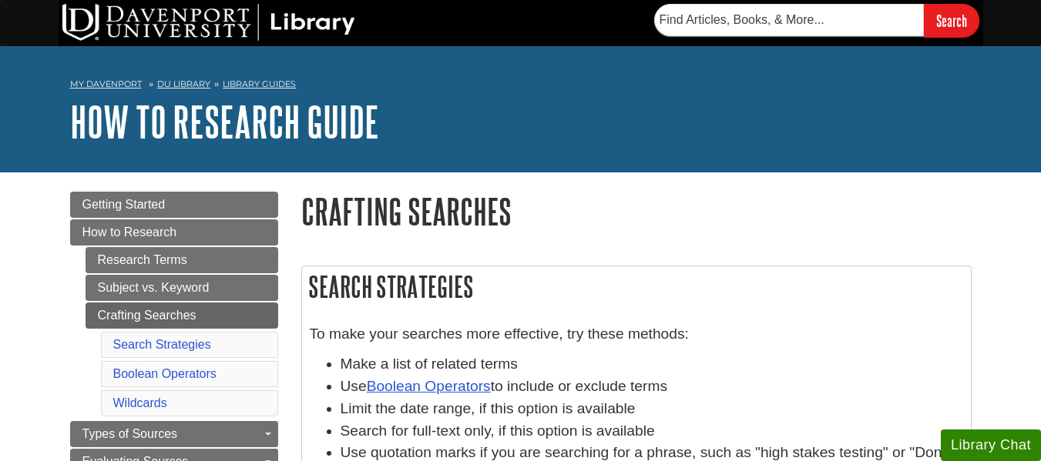
click at [735, 220] on h1 "Crafting Searches" at bounding box center [636, 211] width 670 height 39
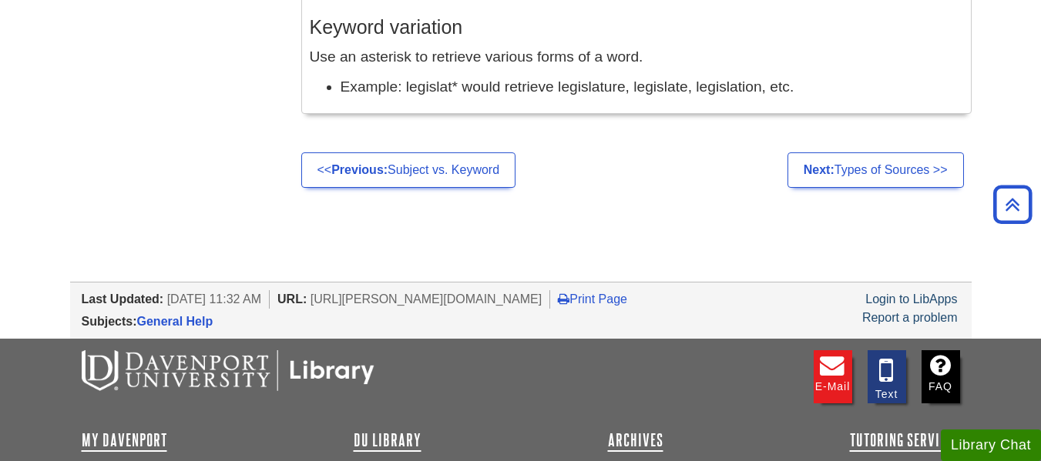
scroll to position [1633, 0]
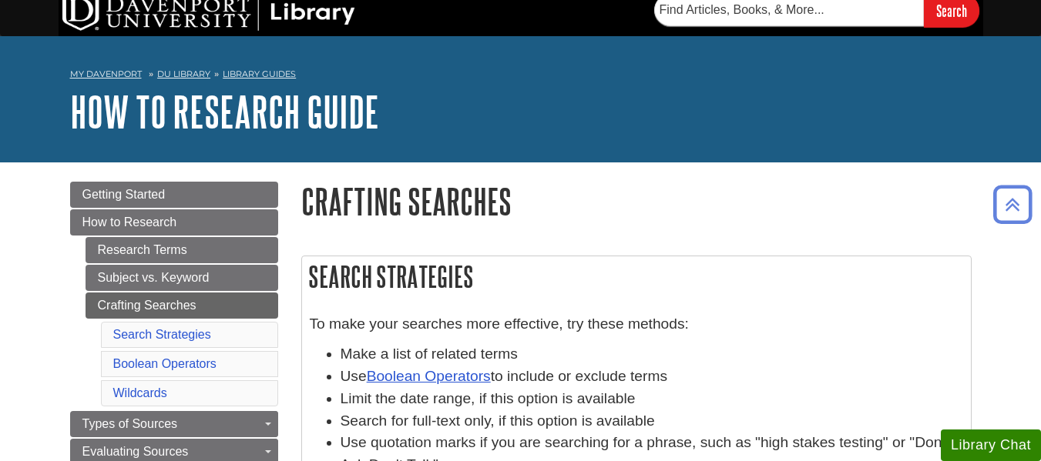
scroll to position [0, 0]
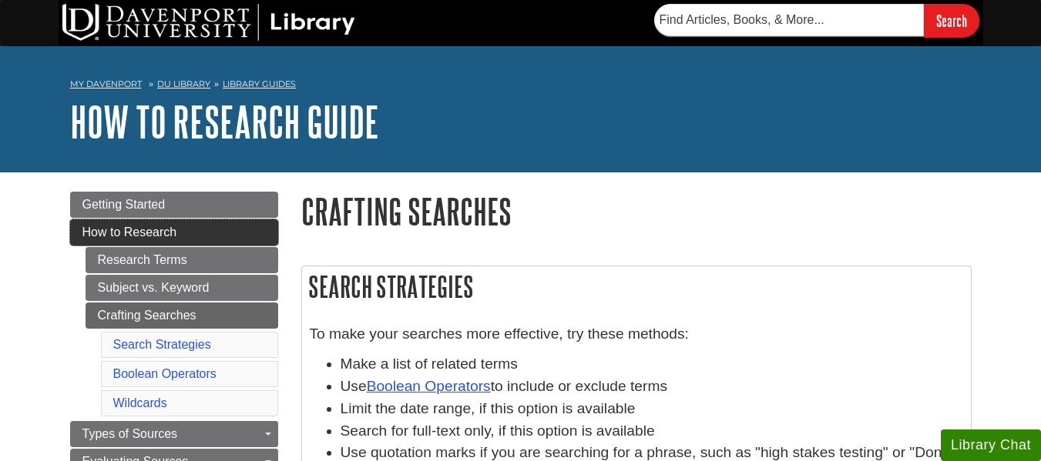
click at [156, 228] on span "How to Research" at bounding box center [129, 232] width 95 height 13
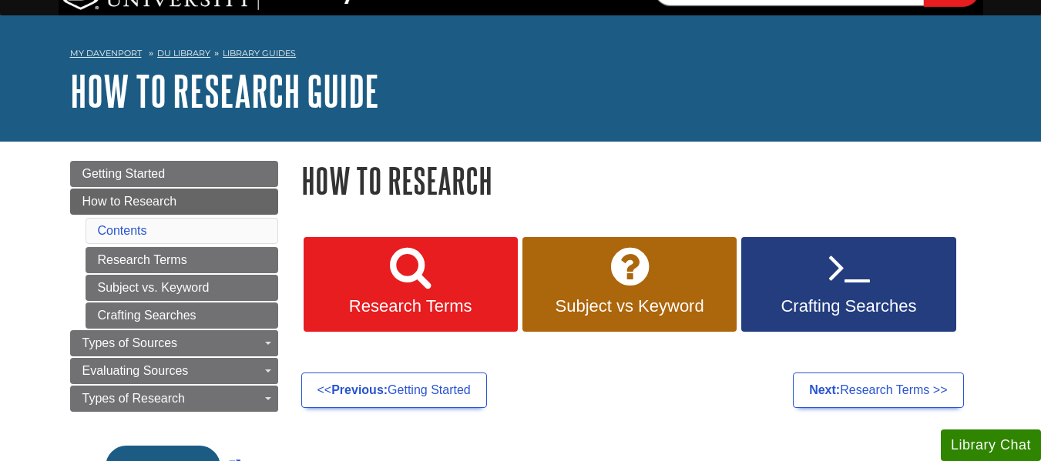
scroll to position [92, 0]
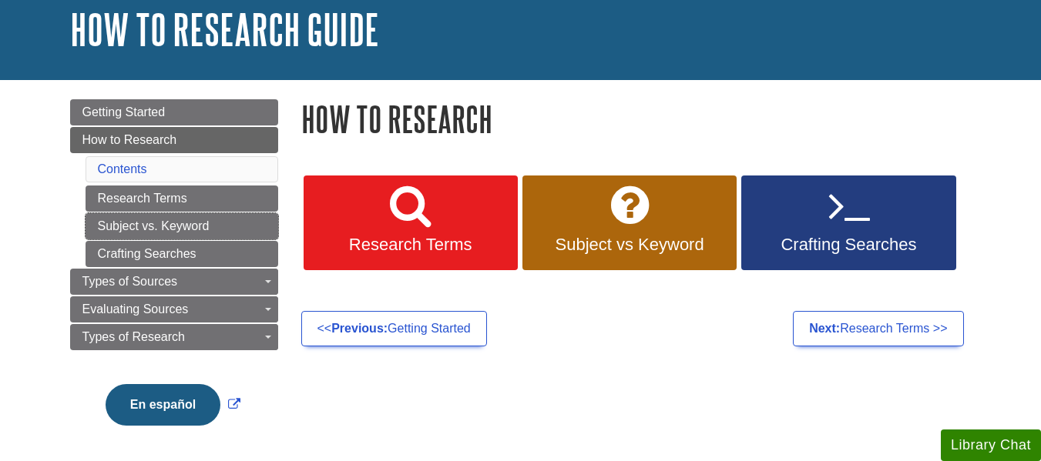
click at [156, 228] on link "Subject vs. Keyword" at bounding box center [182, 226] width 193 height 26
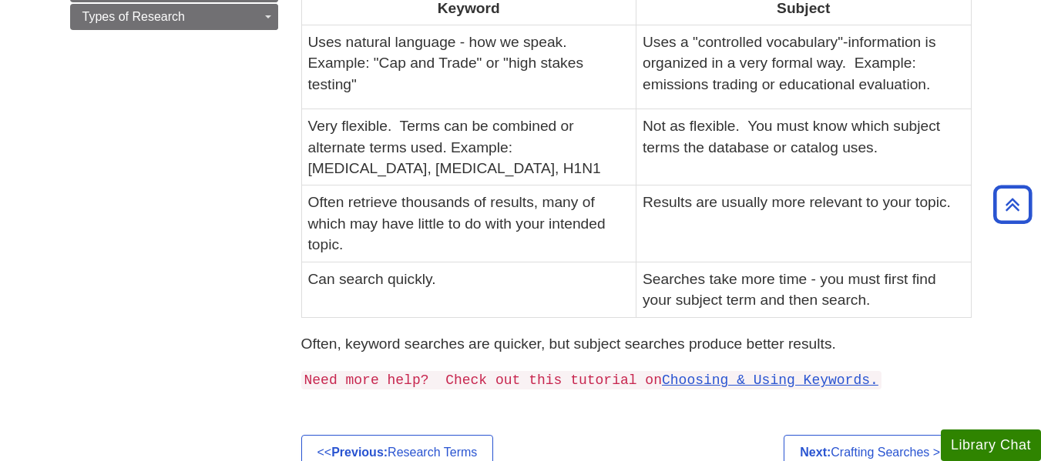
scroll to position [493, 0]
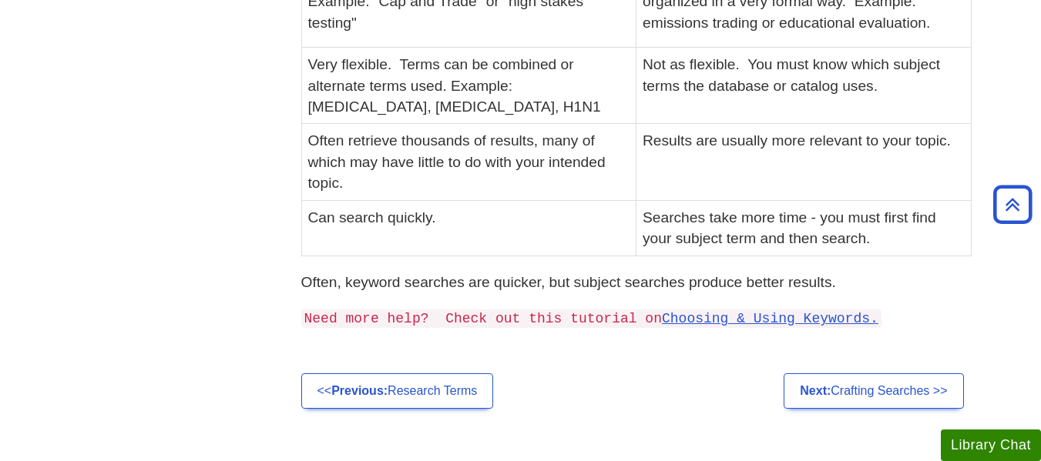
click at [144, 143] on div "Menu Getting Started How to Research Research Terms Subject vs. Keyword Subject…" at bounding box center [521, 49] width 924 height 738
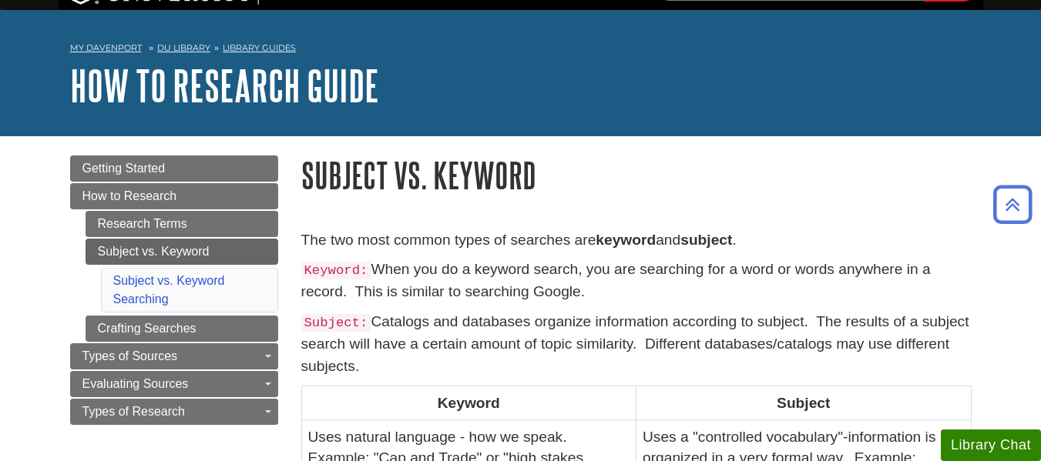
scroll to position [0, 0]
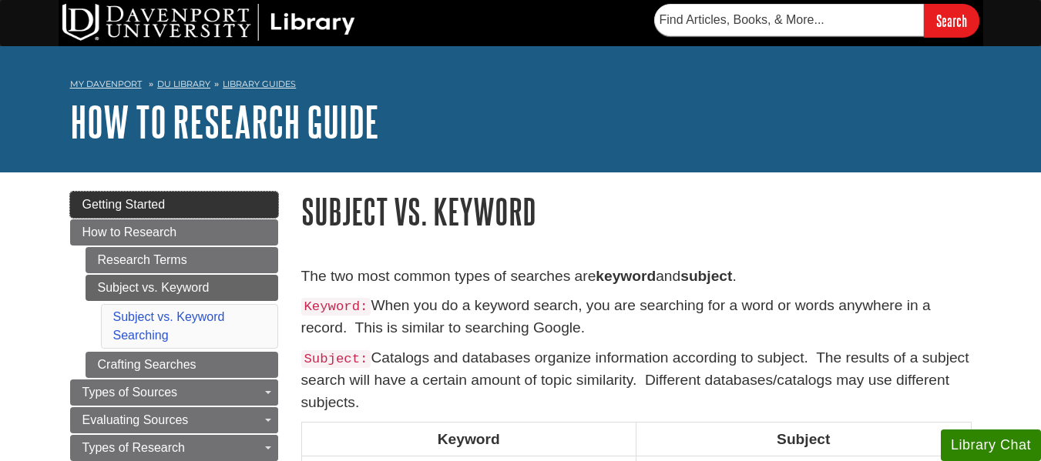
click at [147, 196] on link "Getting Started" at bounding box center [174, 205] width 208 height 26
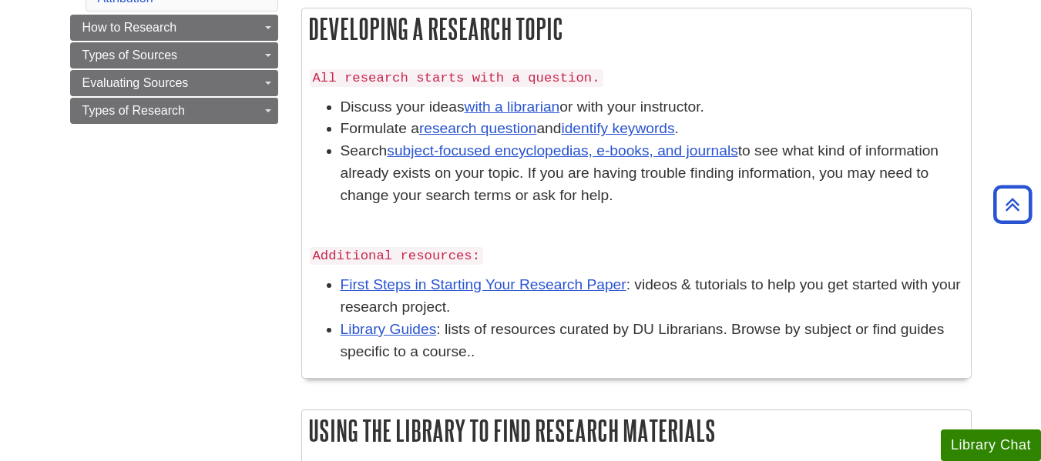
scroll to position [431, 0]
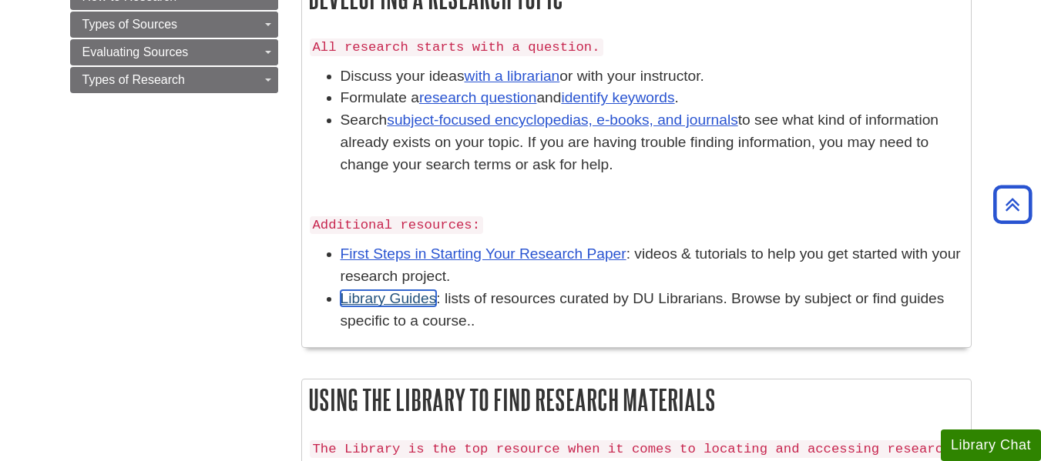
click at [381, 291] on link "Library Guides" at bounding box center [389, 298] width 96 height 16
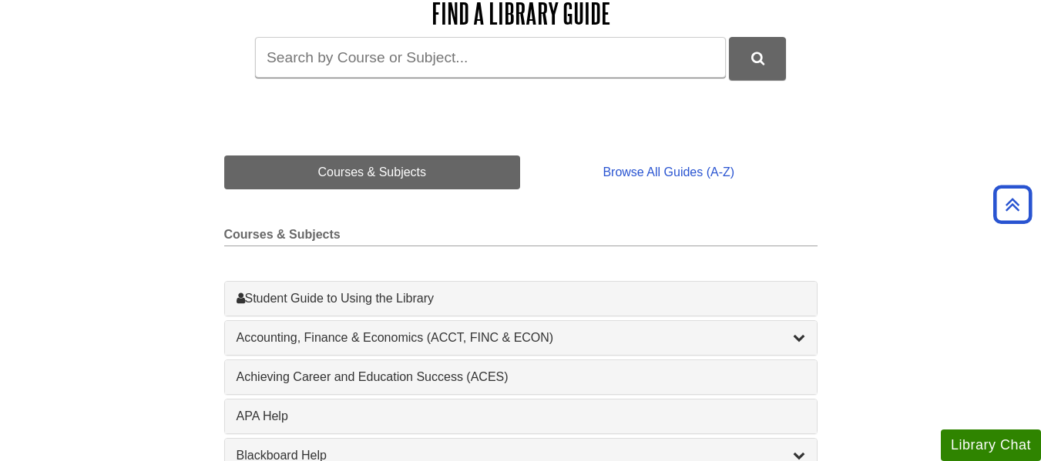
scroll to position [247, 0]
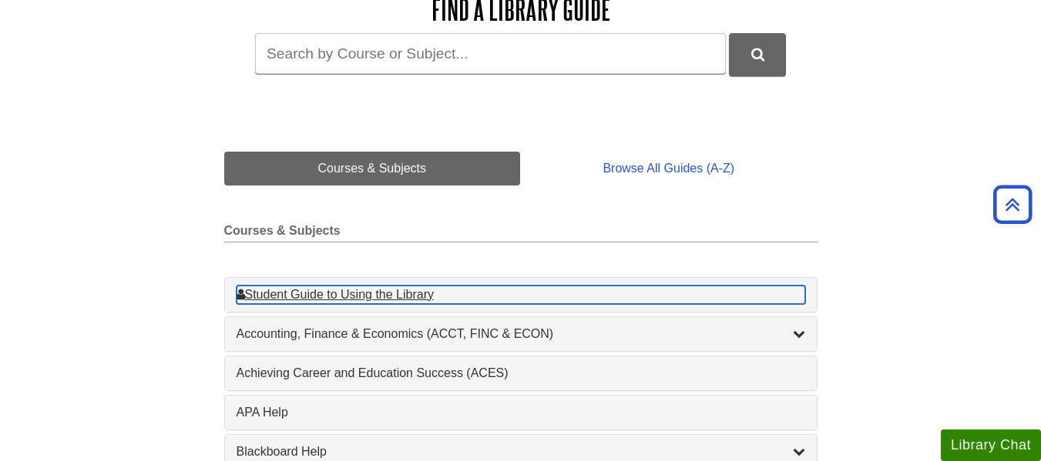
click at [383, 292] on div "Student Guide to Using the Library , 1 guides" at bounding box center [521, 295] width 569 height 18
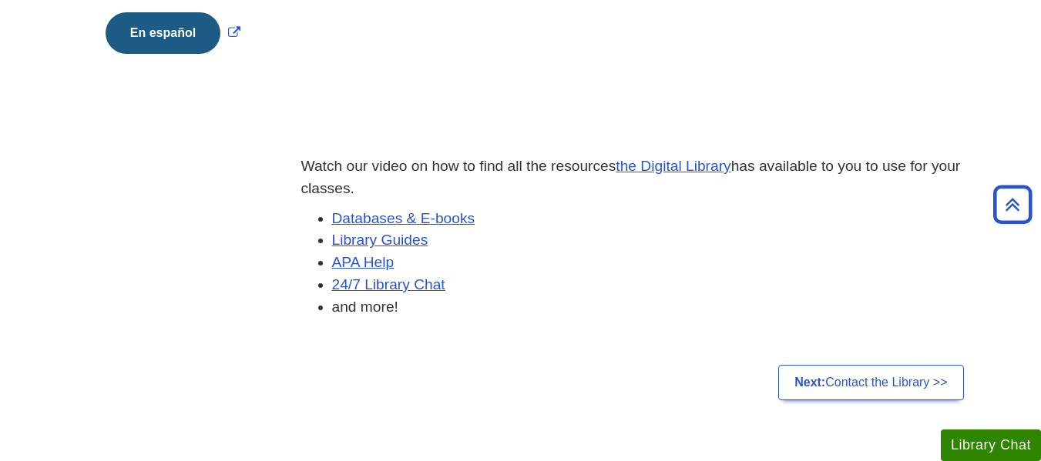
scroll to position [462, 0]
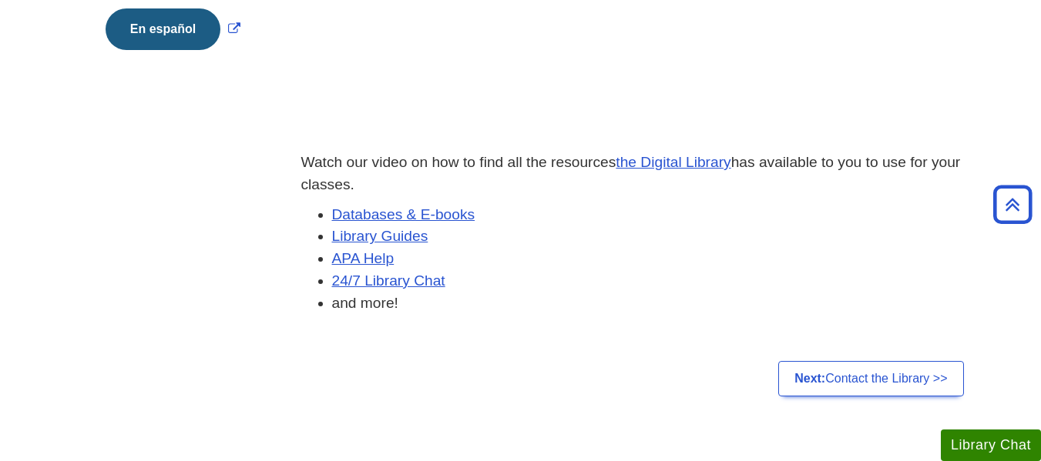
click at [225, 231] on div "Menu Welcome to the Digital Library! Tour of the Library Homepage Contact the L…" at bounding box center [521, 68] width 924 height 672
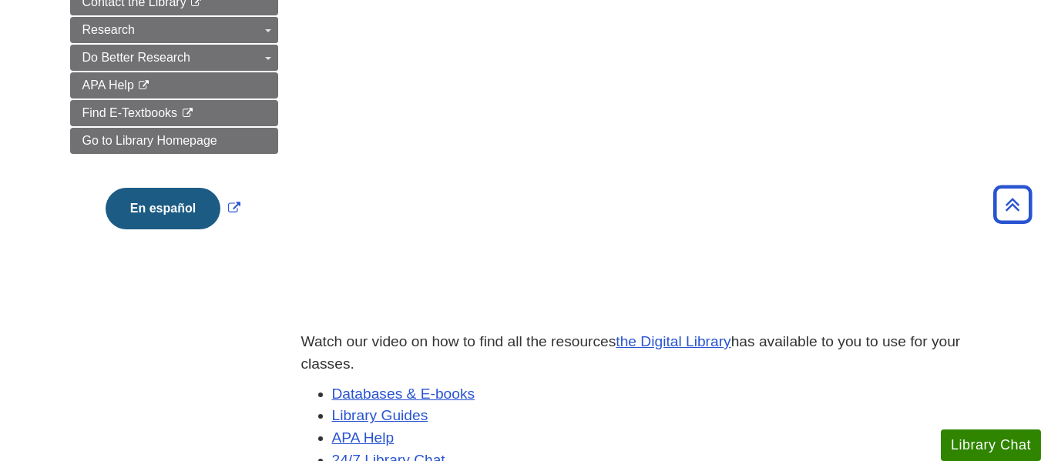
scroll to position [277, 0]
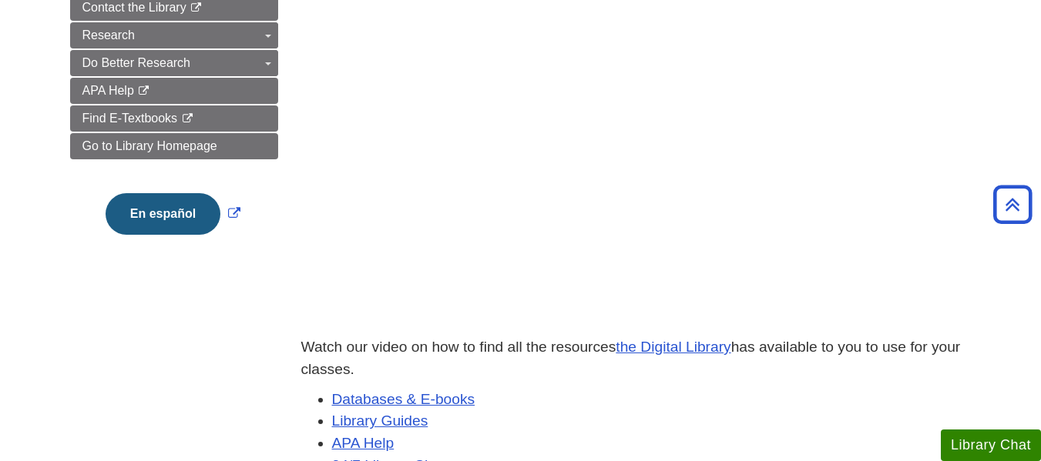
click at [131, 287] on div "Menu Welcome to the Digital Library! Tour of the Library Homepage Contact the L…" at bounding box center [521, 253] width 924 height 672
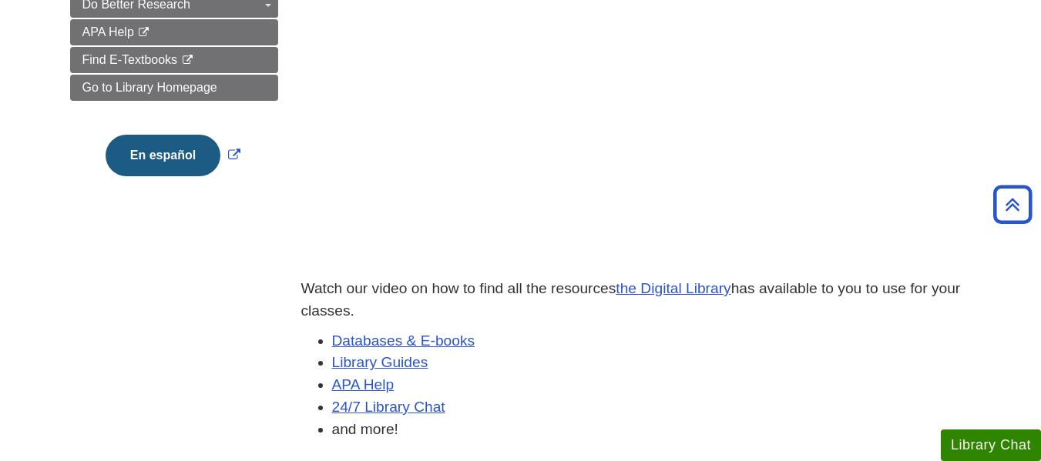
scroll to position [339, 0]
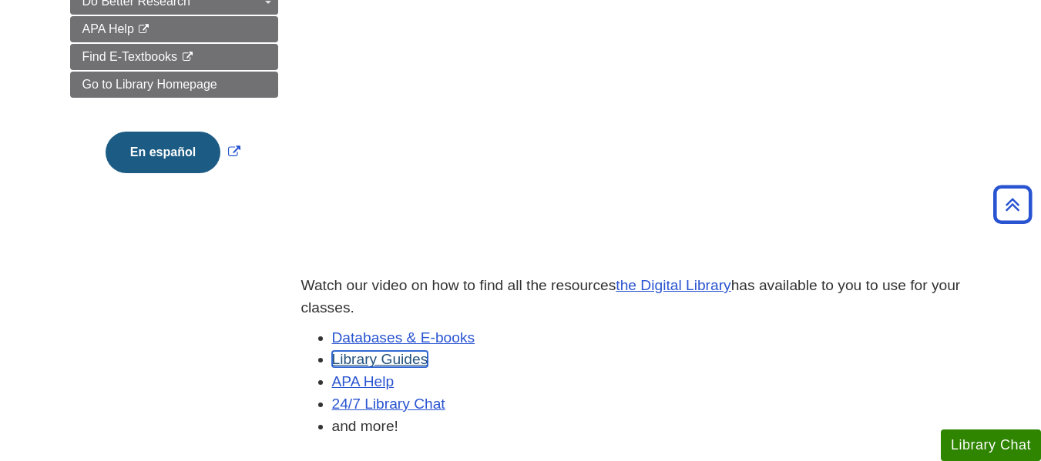
click at [358, 356] on link "Library Guides" at bounding box center [380, 359] width 96 height 16
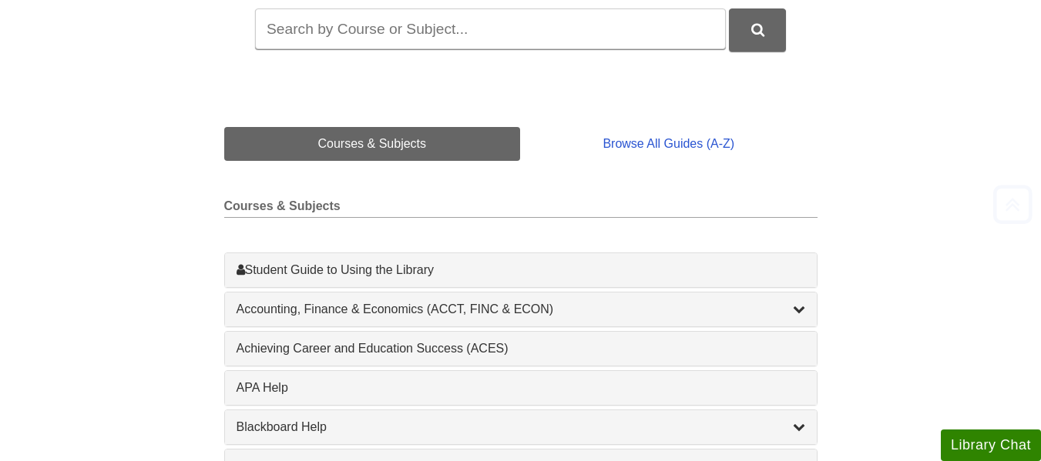
scroll to position [277, 0]
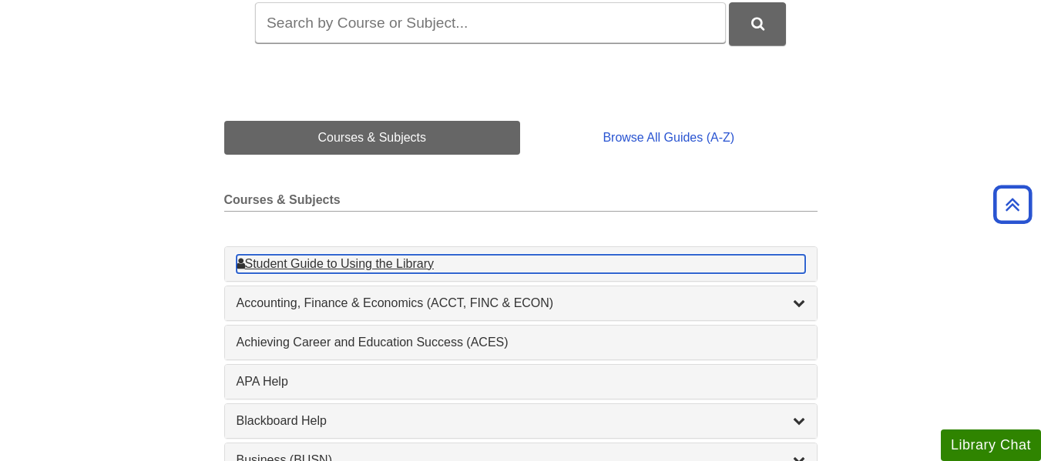
click at [335, 266] on div "Student Guide to Using the Library , 1 guides" at bounding box center [521, 264] width 569 height 18
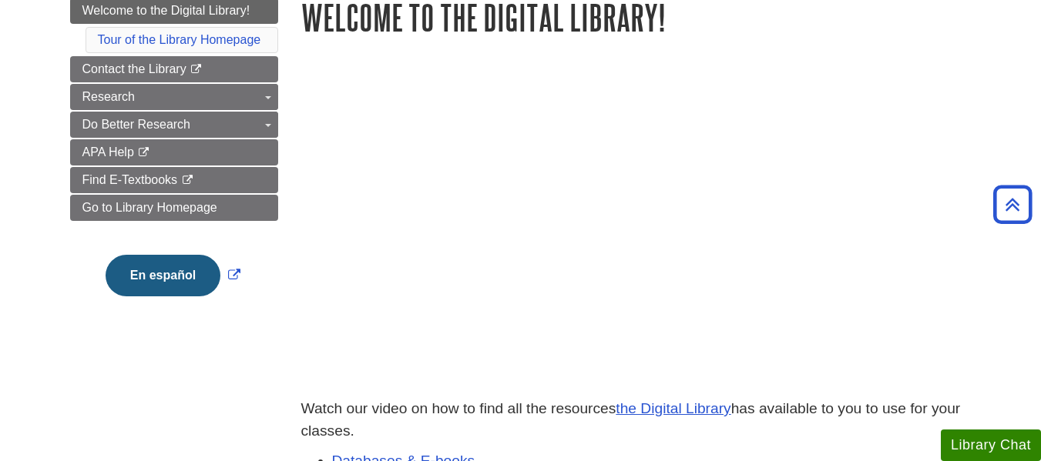
scroll to position [247, 0]
